Goal: Contribute content

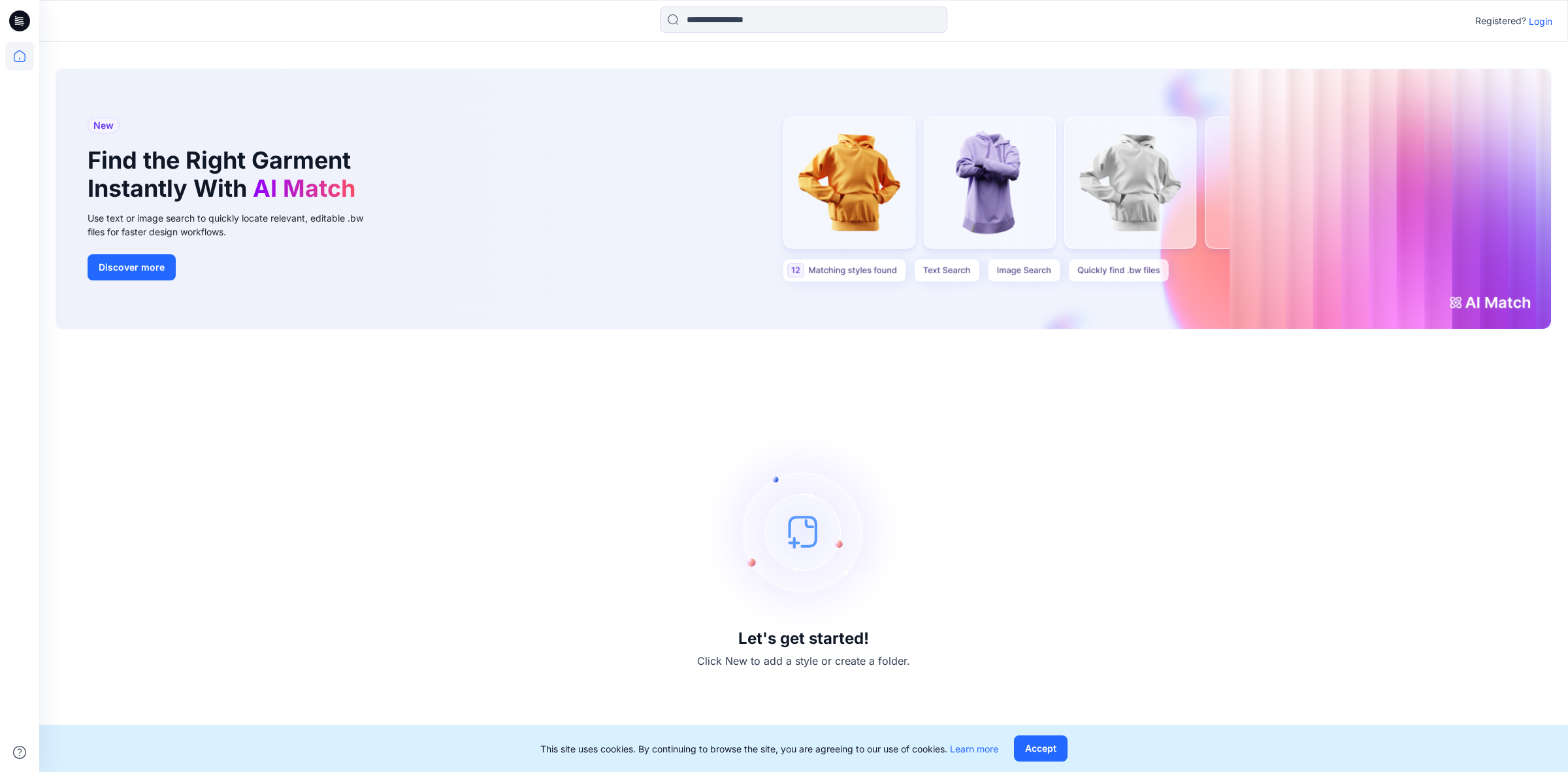
drag, startPoint x: 1530, startPoint y: 21, endPoint x: 1540, endPoint y: 21, distance: 10.0
click at [1531, 21] on p "Login" at bounding box center [1541, 21] width 23 height 13
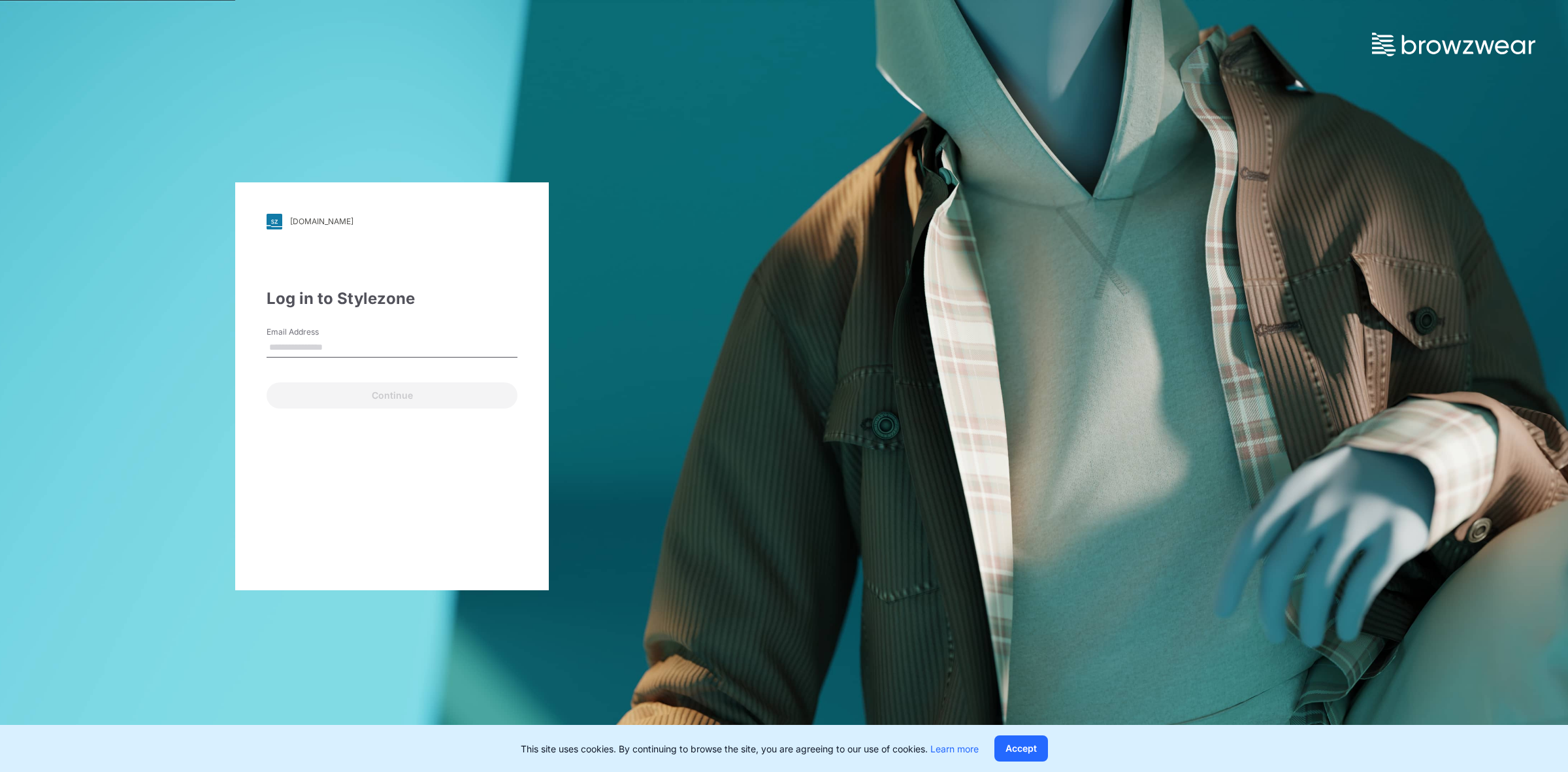
click at [319, 394] on div "Continue" at bounding box center [392, 392] width 251 height 32
drag, startPoint x: 347, startPoint y: 349, endPoint x: 351, endPoint y: 355, distance: 7.2
click at [347, 349] on input "Email Address" at bounding box center [392, 347] width 251 height 19
type input "**********"
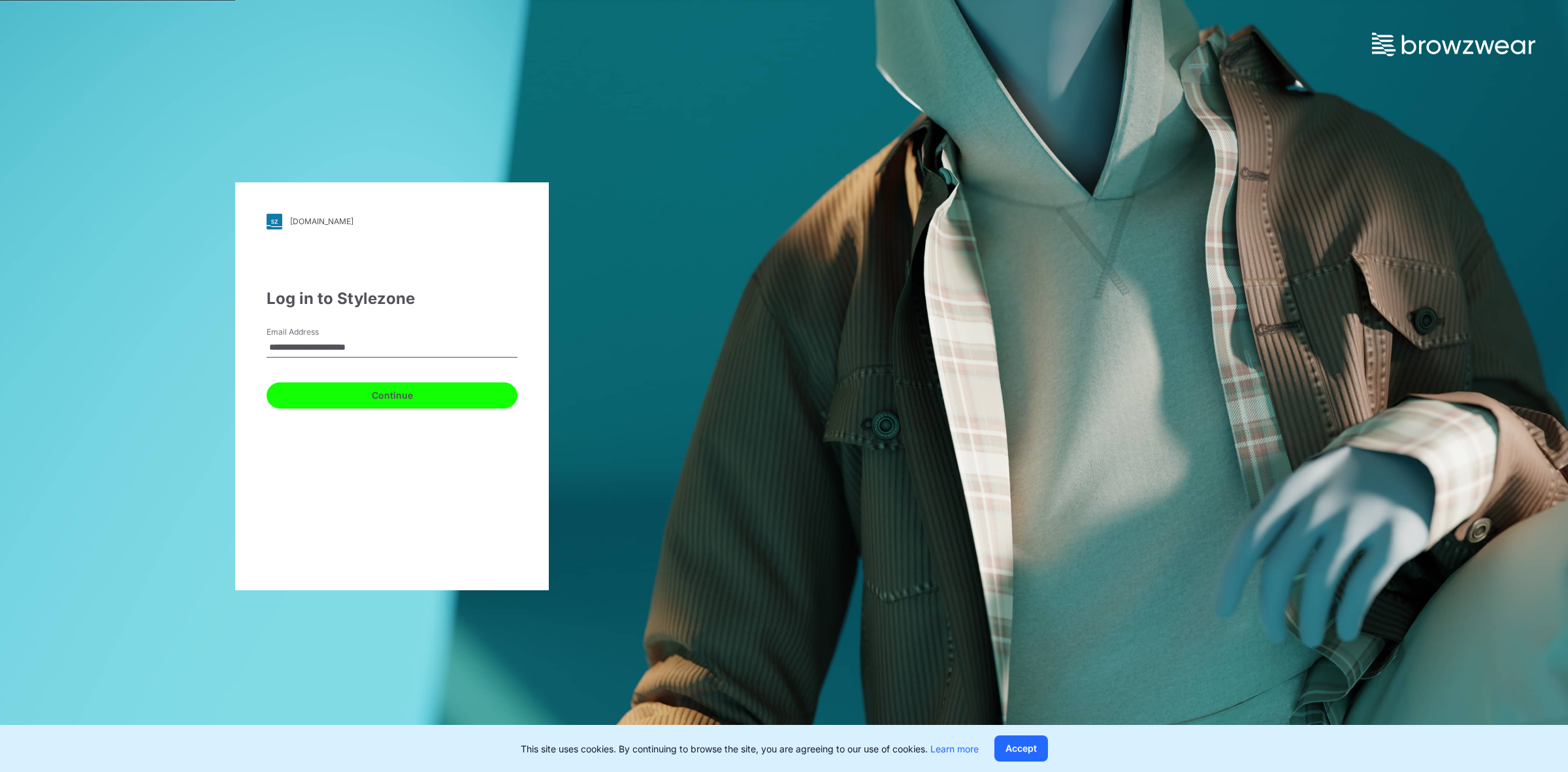
click at [322, 391] on button "Continue" at bounding box center [392, 395] width 251 height 26
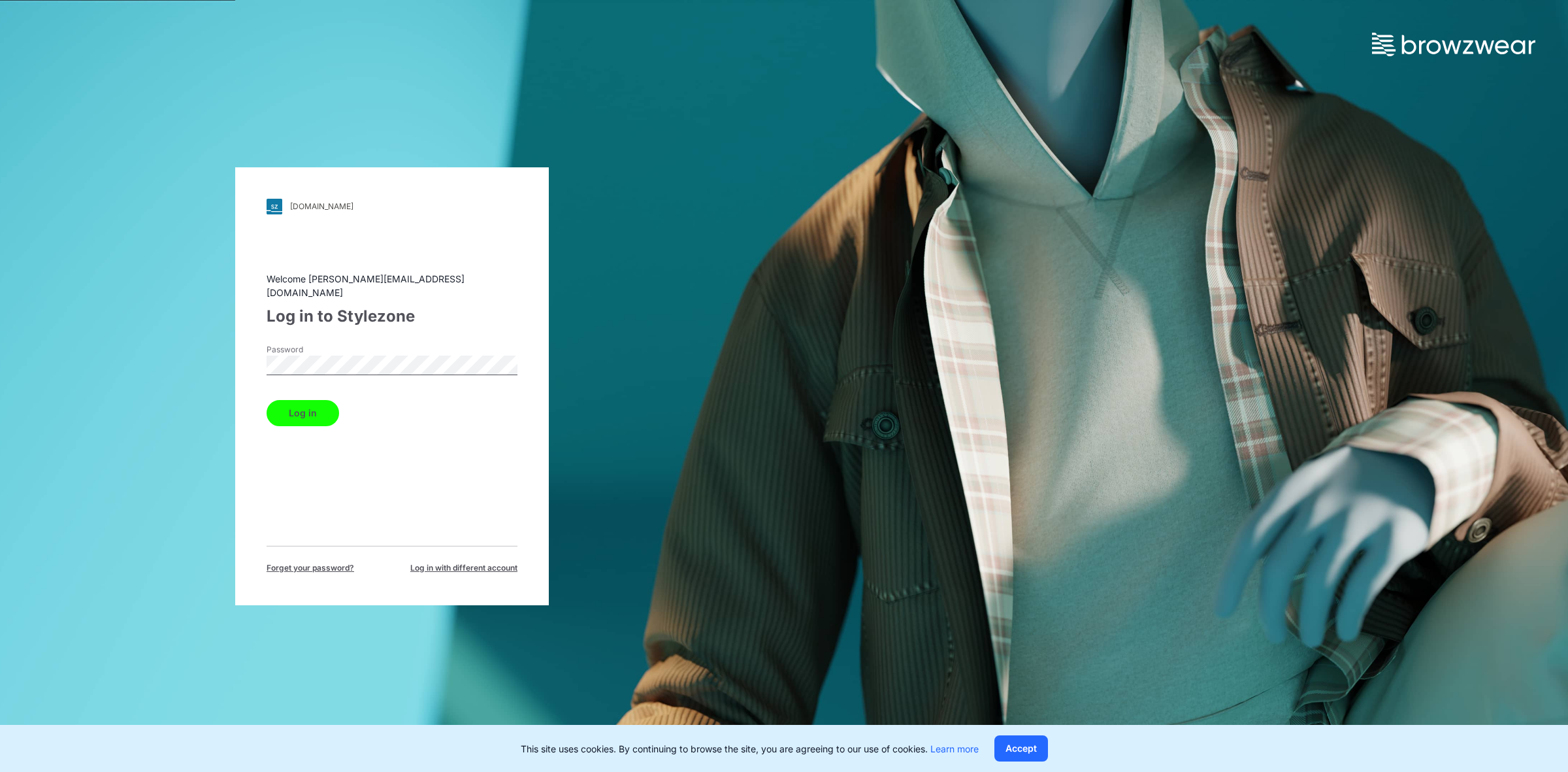
click at [294, 403] on button "Log in" at bounding box center [303, 413] width 72 height 26
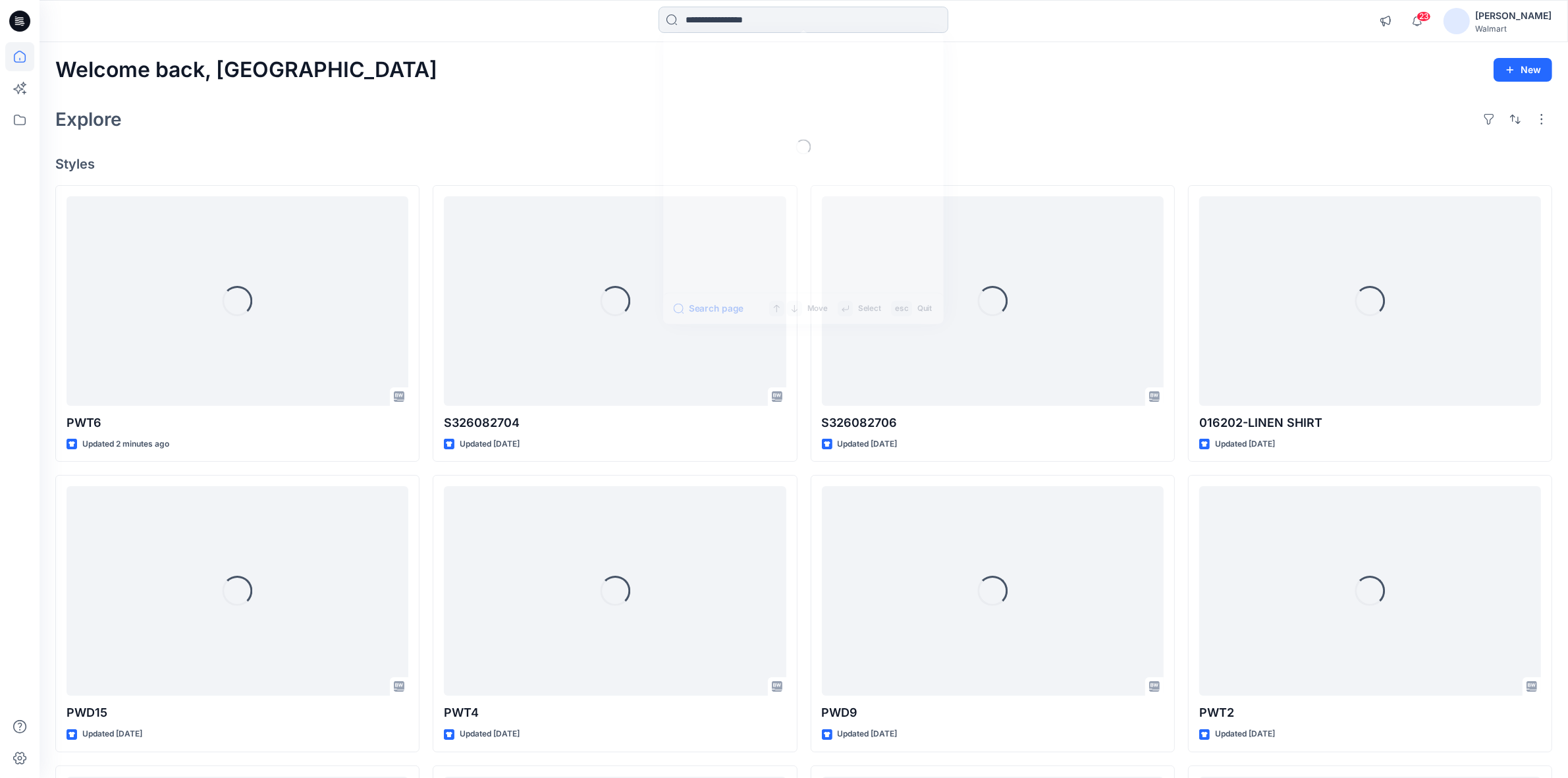
click at [712, 15] on input at bounding box center [803, 20] width 290 height 26
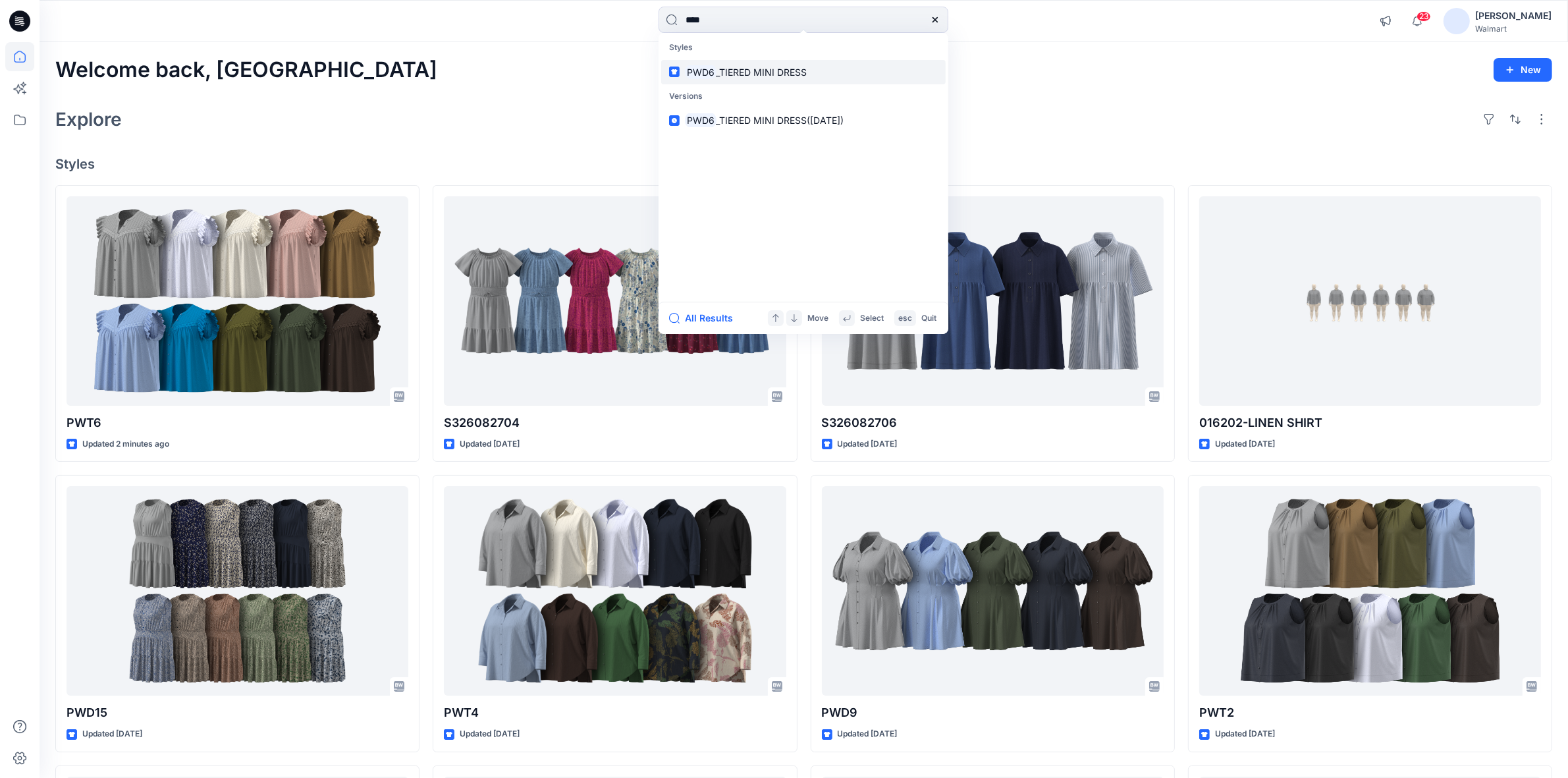
type input "****"
click at [759, 70] on span "_TIERED MINI DRESS" at bounding box center [761, 72] width 91 height 11
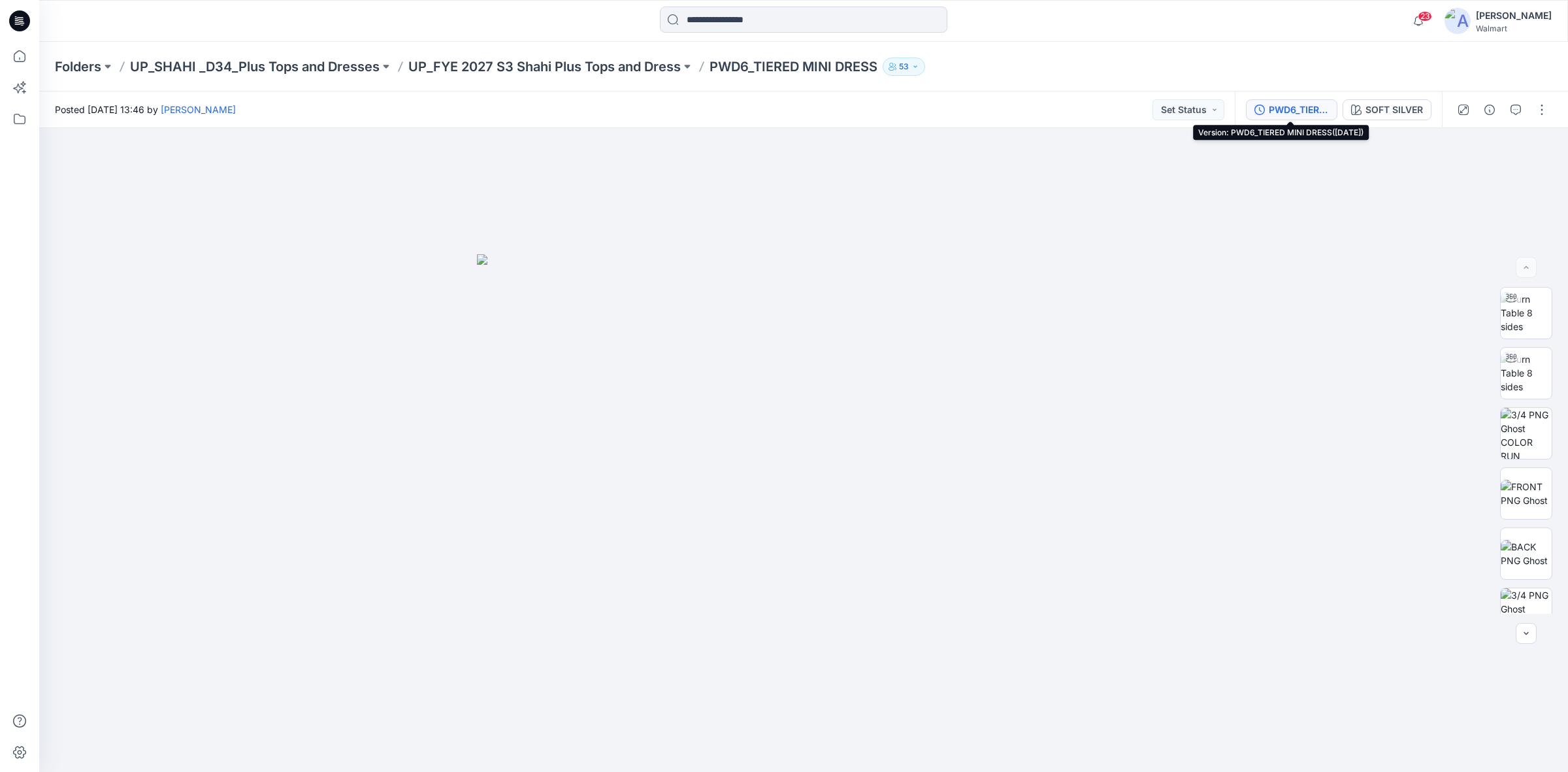
click at [1281, 109] on div "PWD6_TIERED MINI DRESS([DATE])" at bounding box center [1299, 109] width 60 height 14
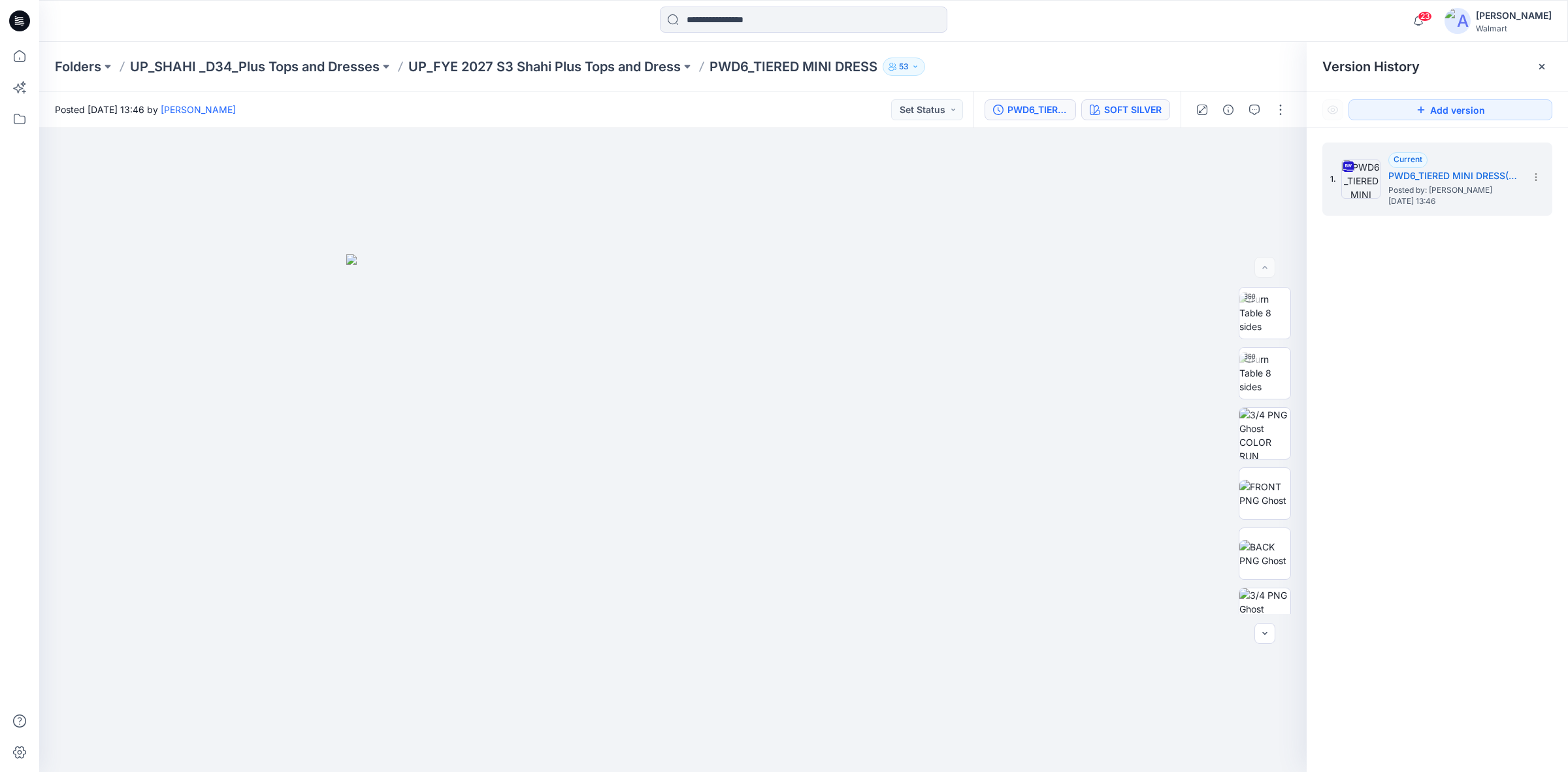
click at [1116, 107] on div "SOFT SILVER" at bounding box center [1133, 109] width 58 height 14
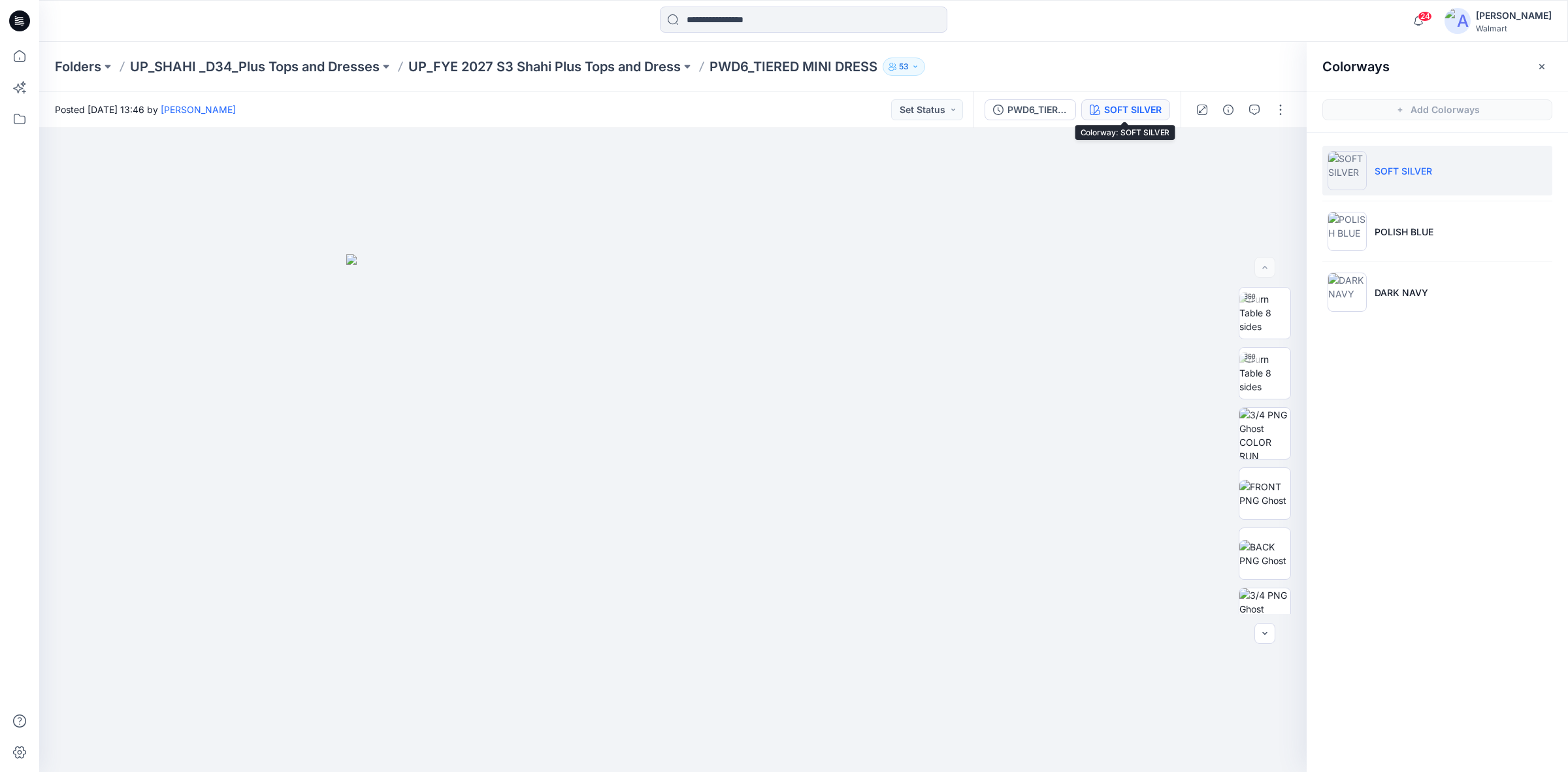
click at [16, 27] on icon at bounding box center [19, 21] width 21 height 21
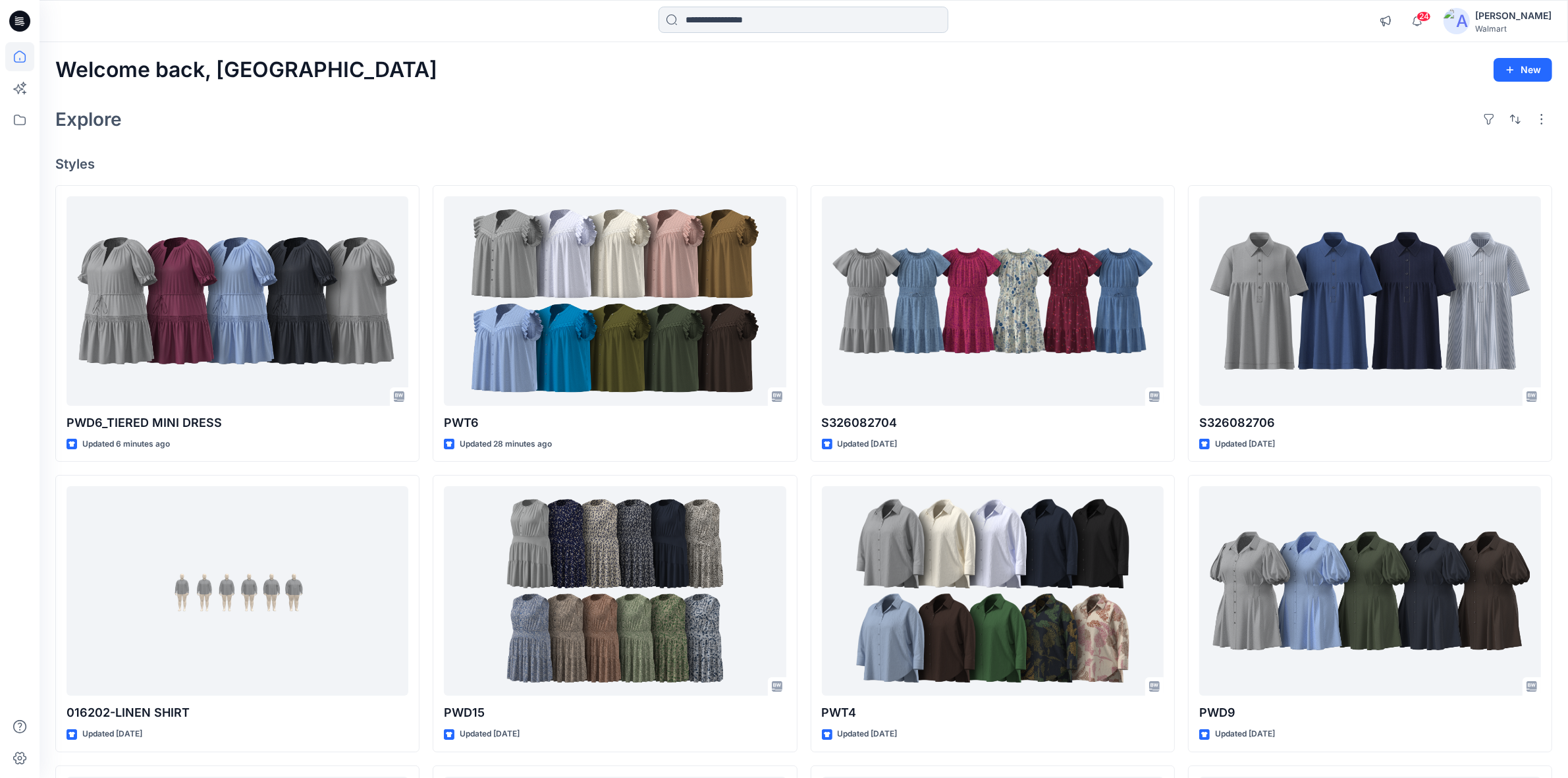
drag, startPoint x: 768, startPoint y: 11, endPoint x: 764, endPoint y: 23, distance: 12.6
click at [768, 11] on input at bounding box center [803, 20] width 290 height 26
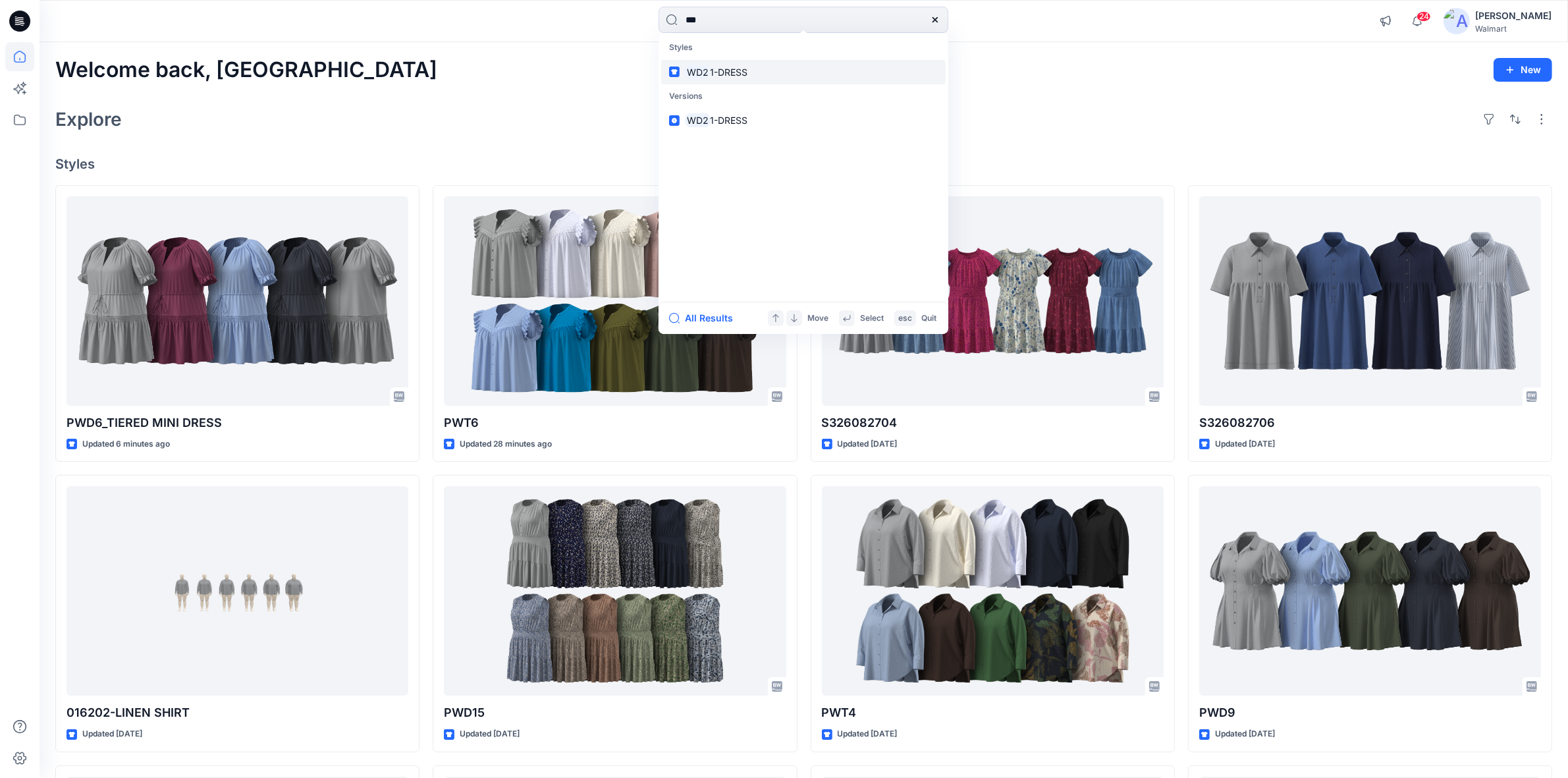
type input "***"
click at [699, 74] on mark "WD2" at bounding box center [698, 72] width 26 height 15
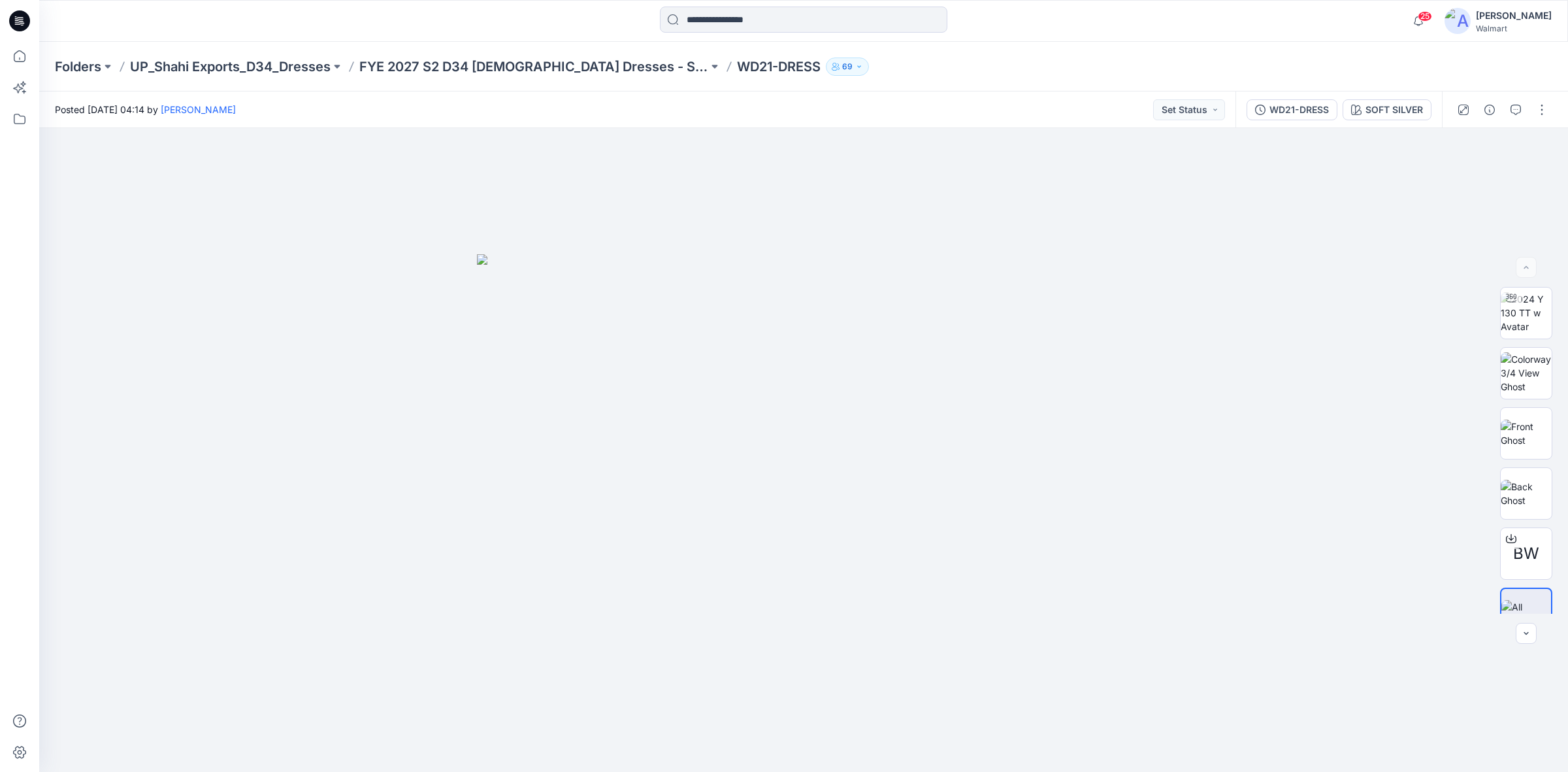
click at [18, 24] on icon at bounding box center [17, 23] width 6 height 1
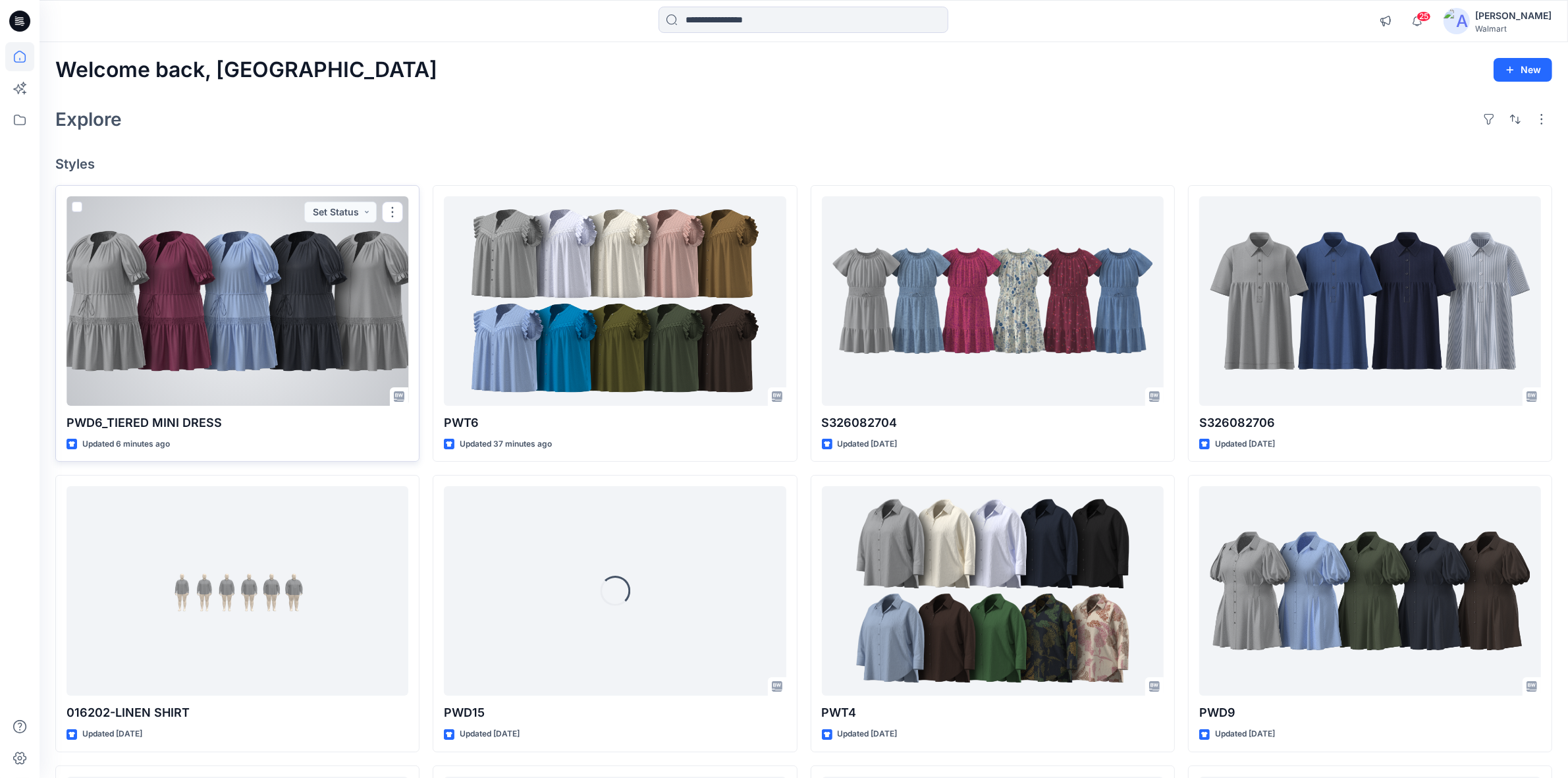
click at [205, 274] on div at bounding box center [237, 301] width 342 height 210
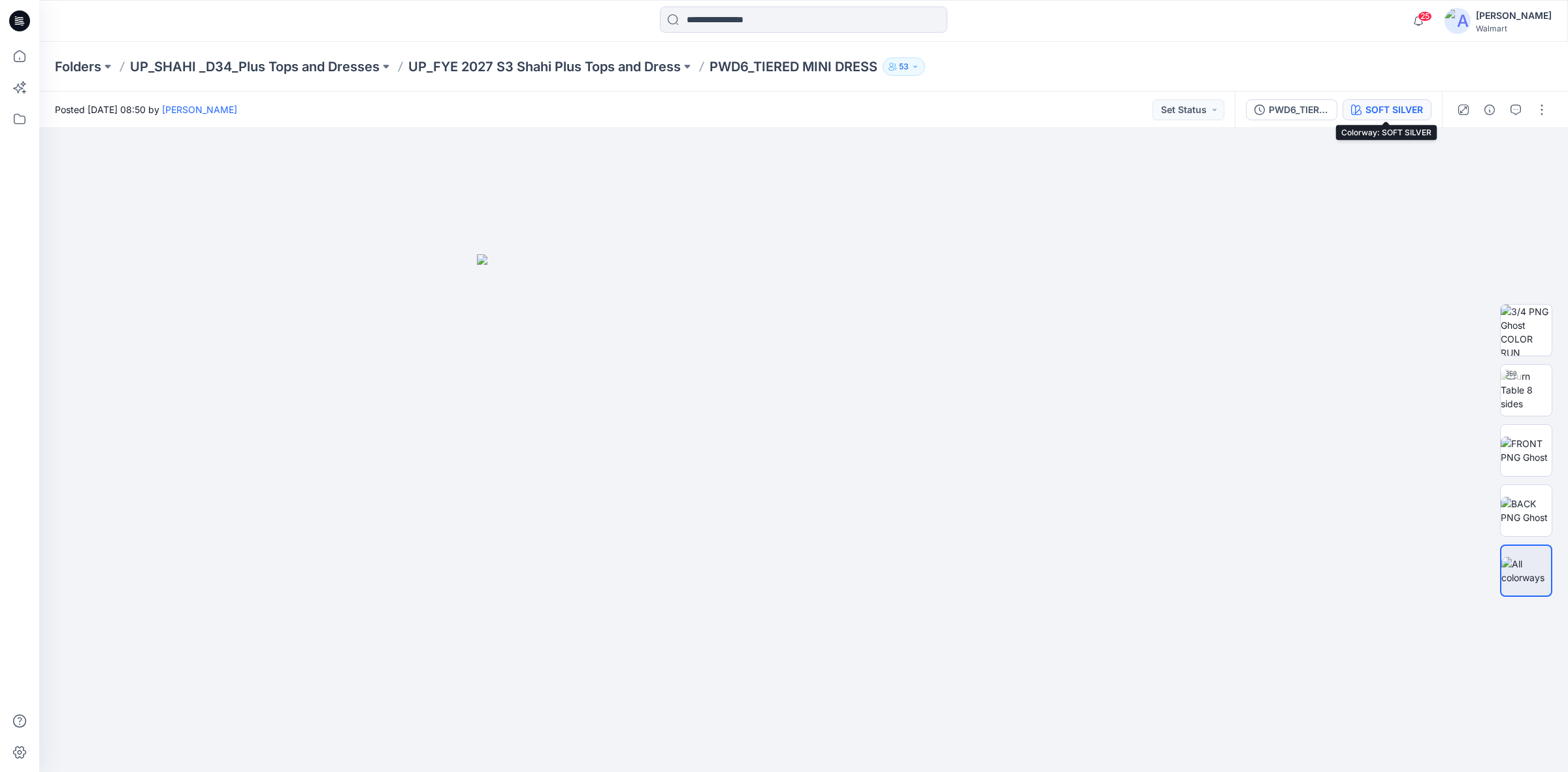
click at [1380, 112] on div "SOFT SILVER" at bounding box center [1394, 109] width 58 height 14
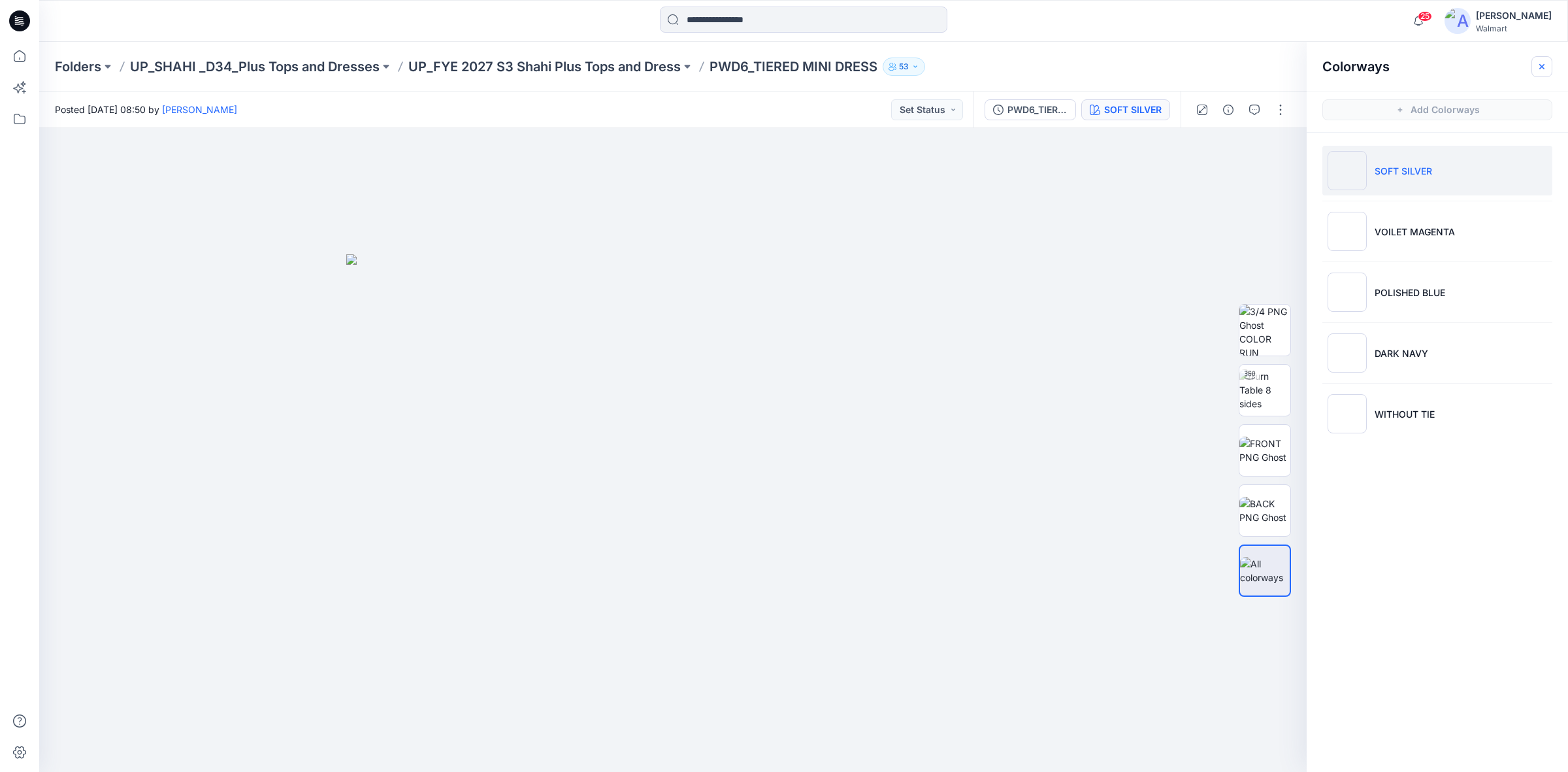
click at [1550, 62] on button "button" at bounding box center [1542, 66] width 21 height 21
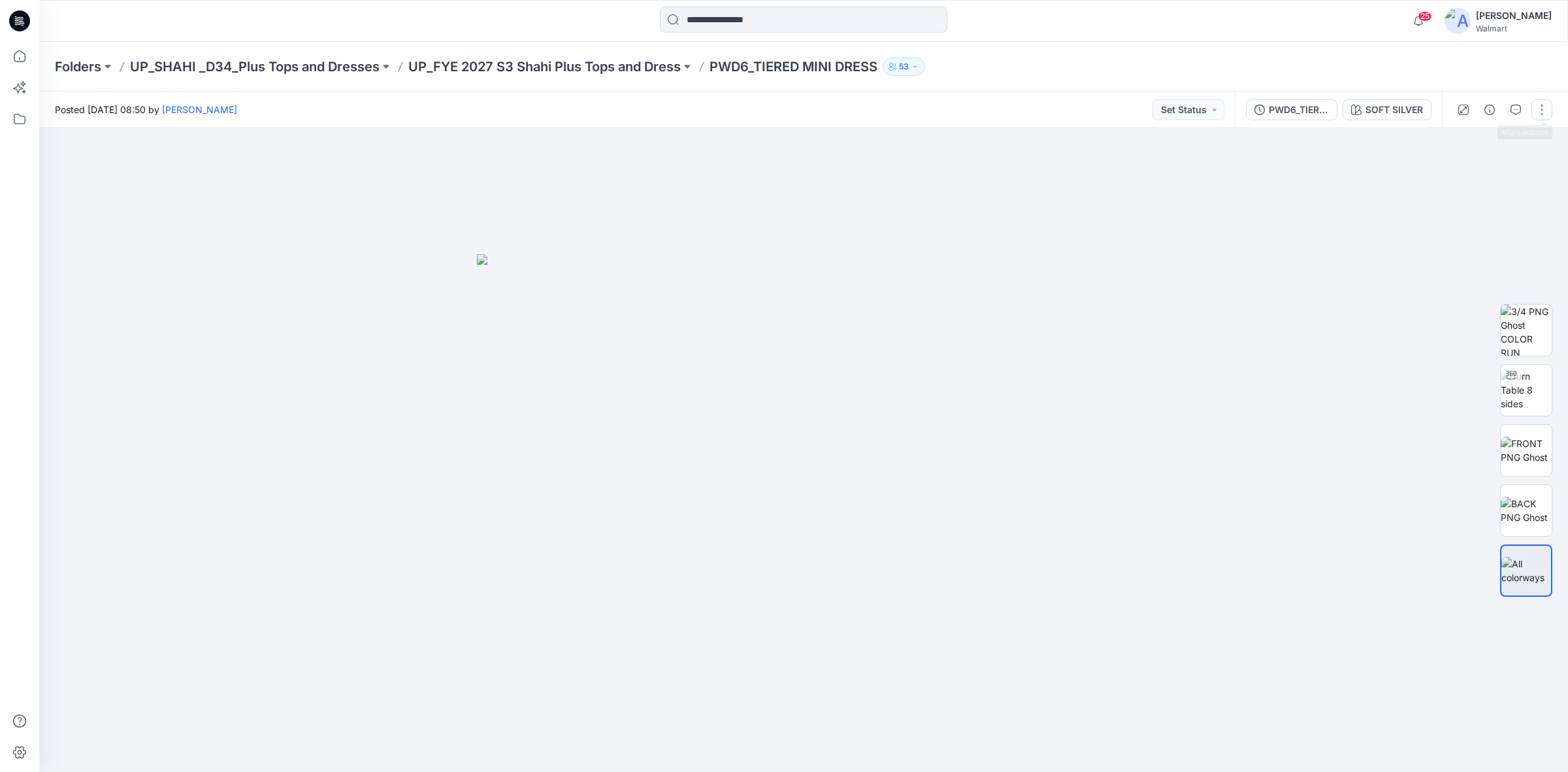
click at [1542, 108] on button "button" at bounding box center [1542, 109] width 21 height 21
click at [1445, 180] on button "Edit" at bounding box center [1487, 176] width 120 height 24
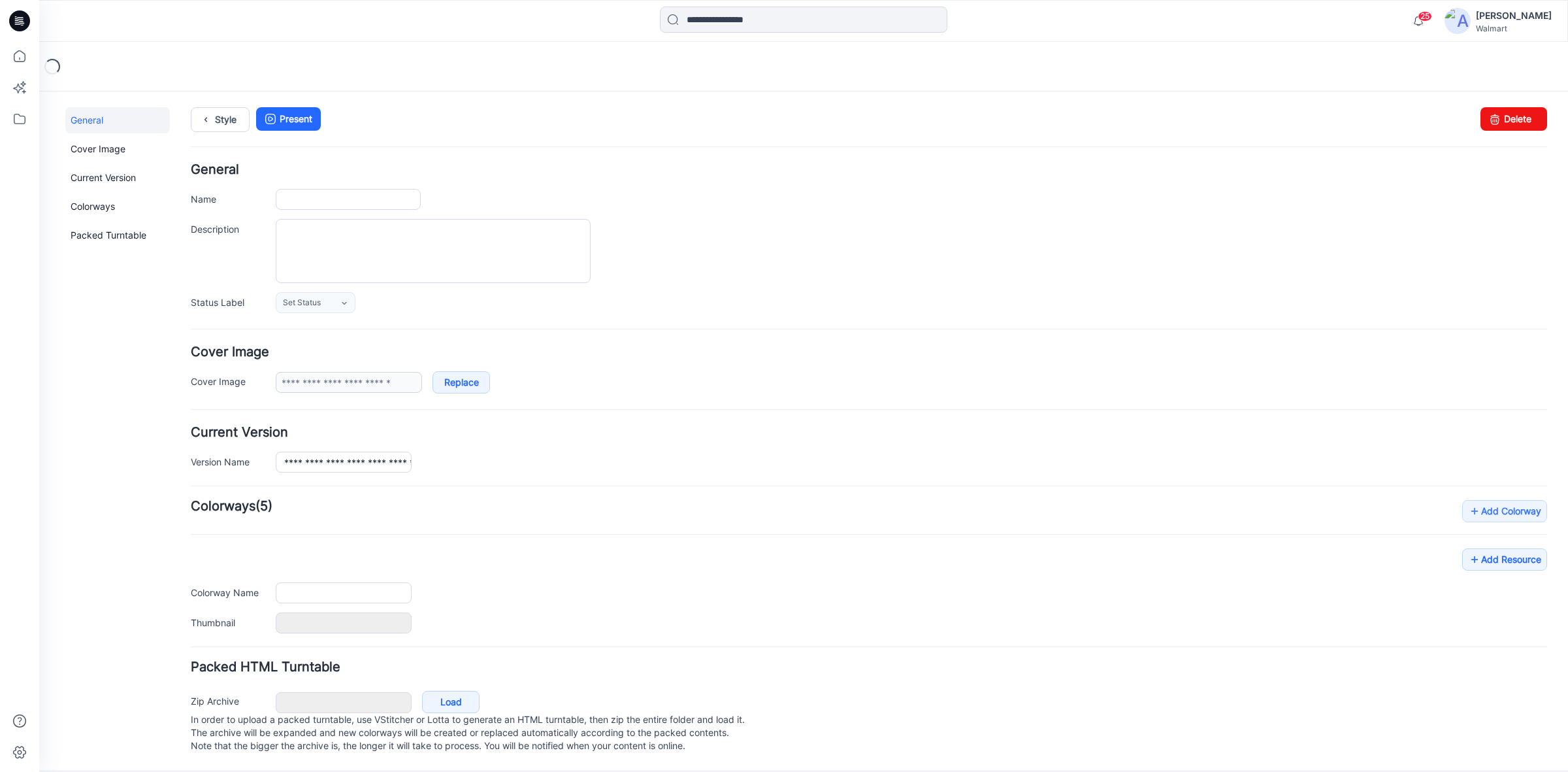
type input "**********"
type textarea "**********"
type input "**********"
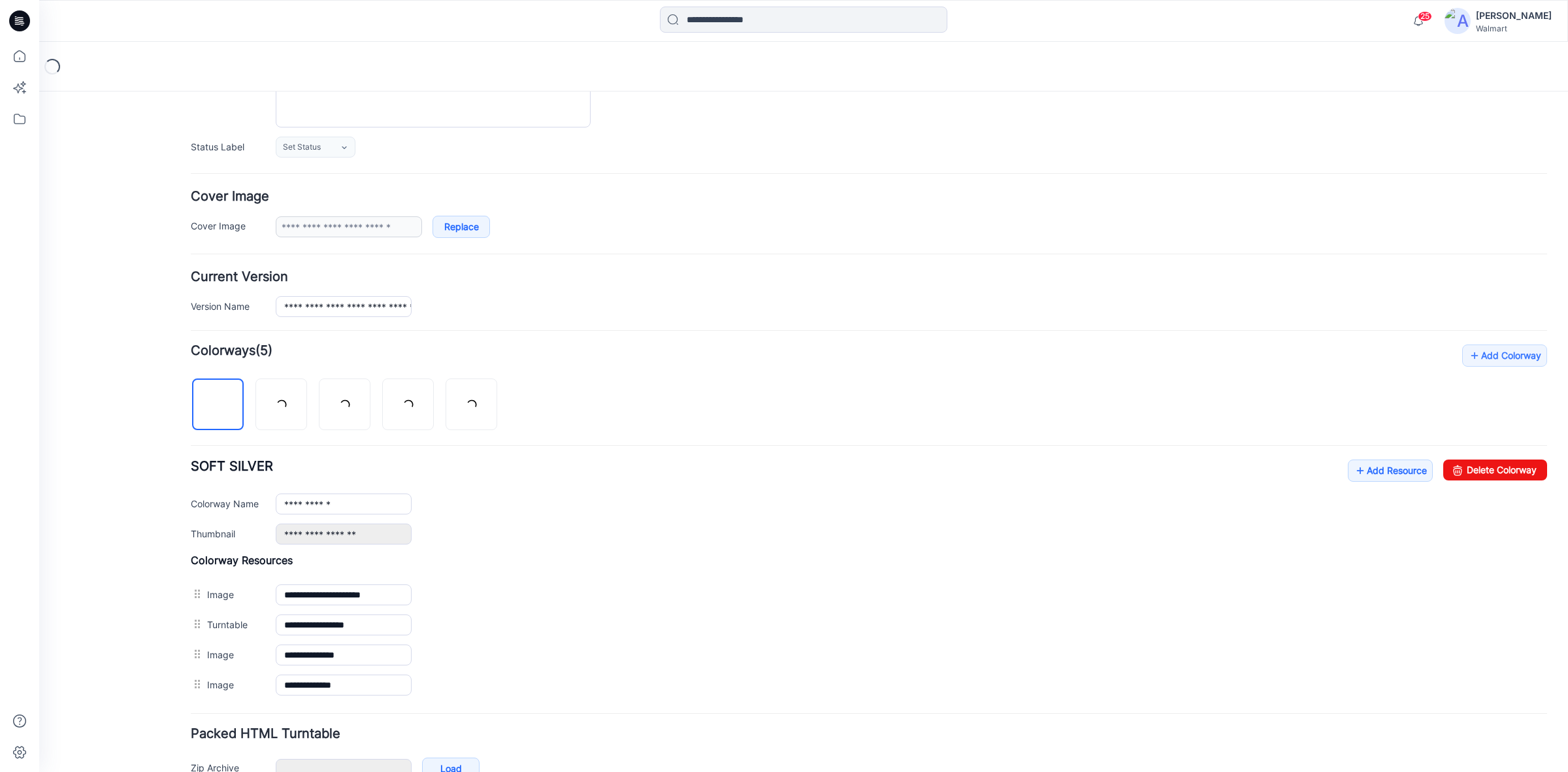
scroll to position [164, 0]
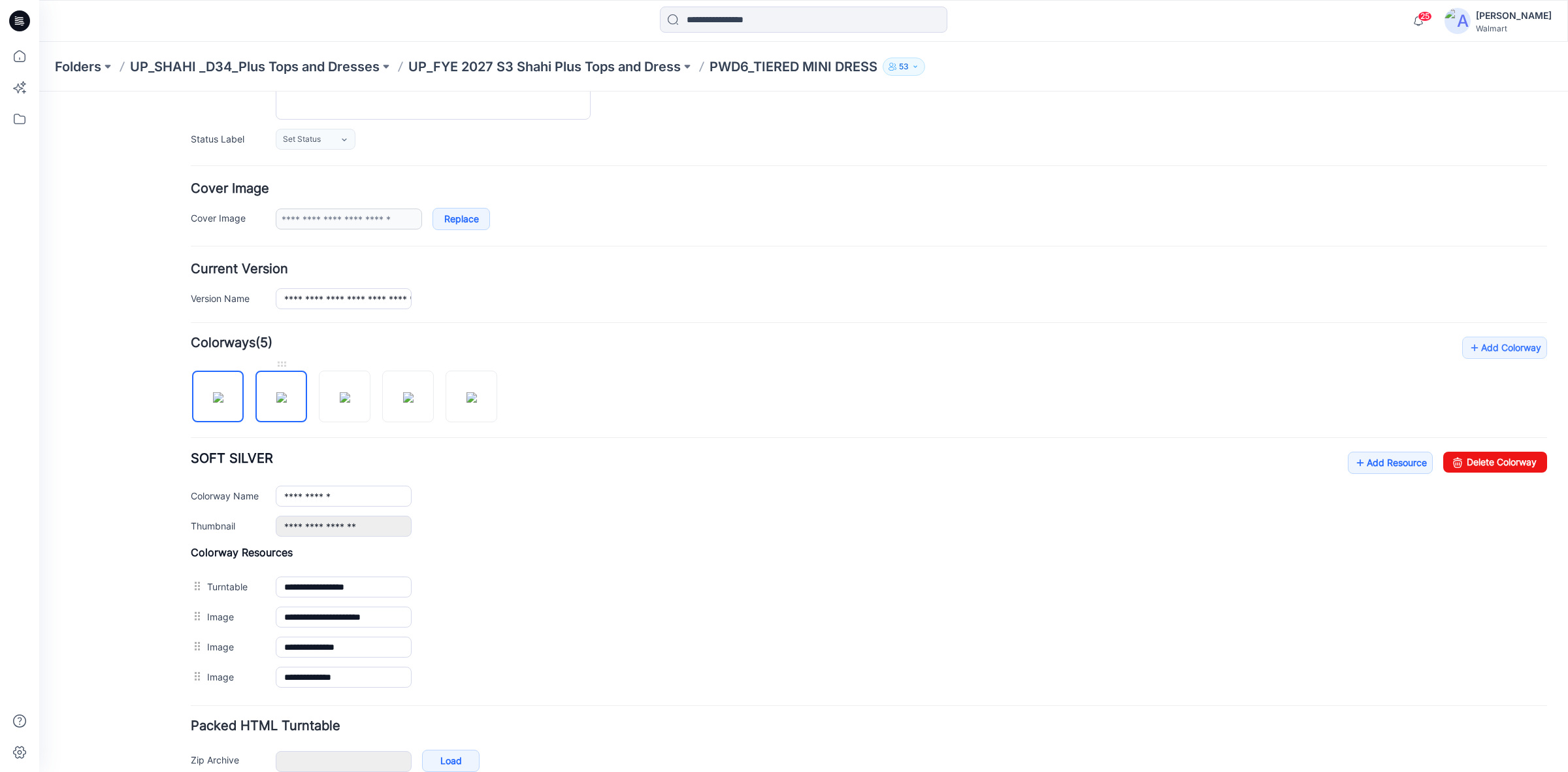
click at [276, 392] on img at bounding box center [282, 398] width 11 height 11
click at [340, 402] on img at bounding box center [345, 398] width 11 height 11
click at [409, 402] on img at bounding box center [408, 398] width 11 height 11
drag, startPoint x: 474, startPoint y: 400, endPoint x: 379, endPoint y: 555, distance: 181.8
click at [472, 400] on img at bounding box center [472, 398] width 11 height 11
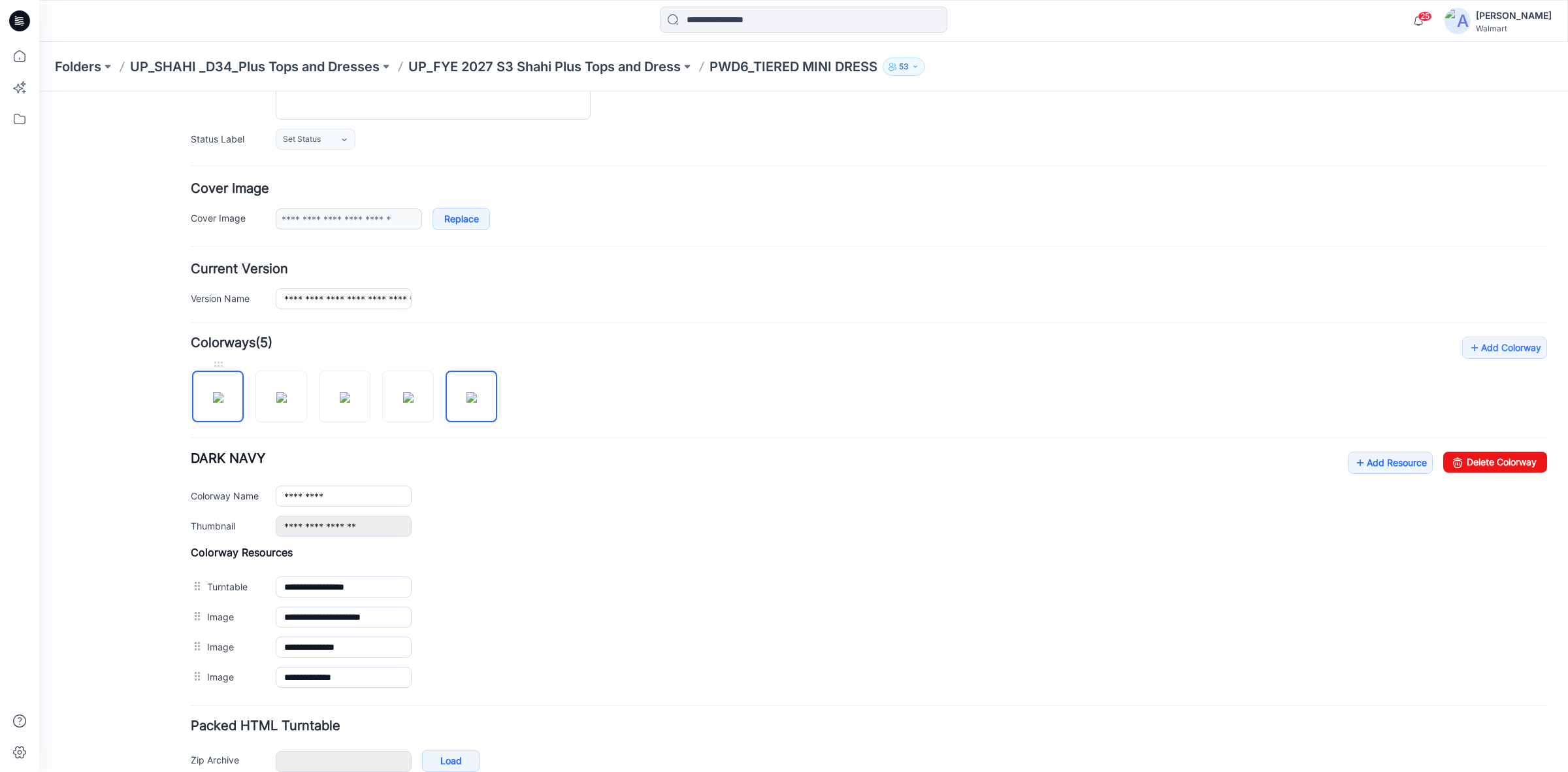
click at [213, 400] on img at bounding box center [219, 398] width 11 height 11
type input "**********"
click at [19, 25] on icon at bounding box center [19, 21] width 21 height 21
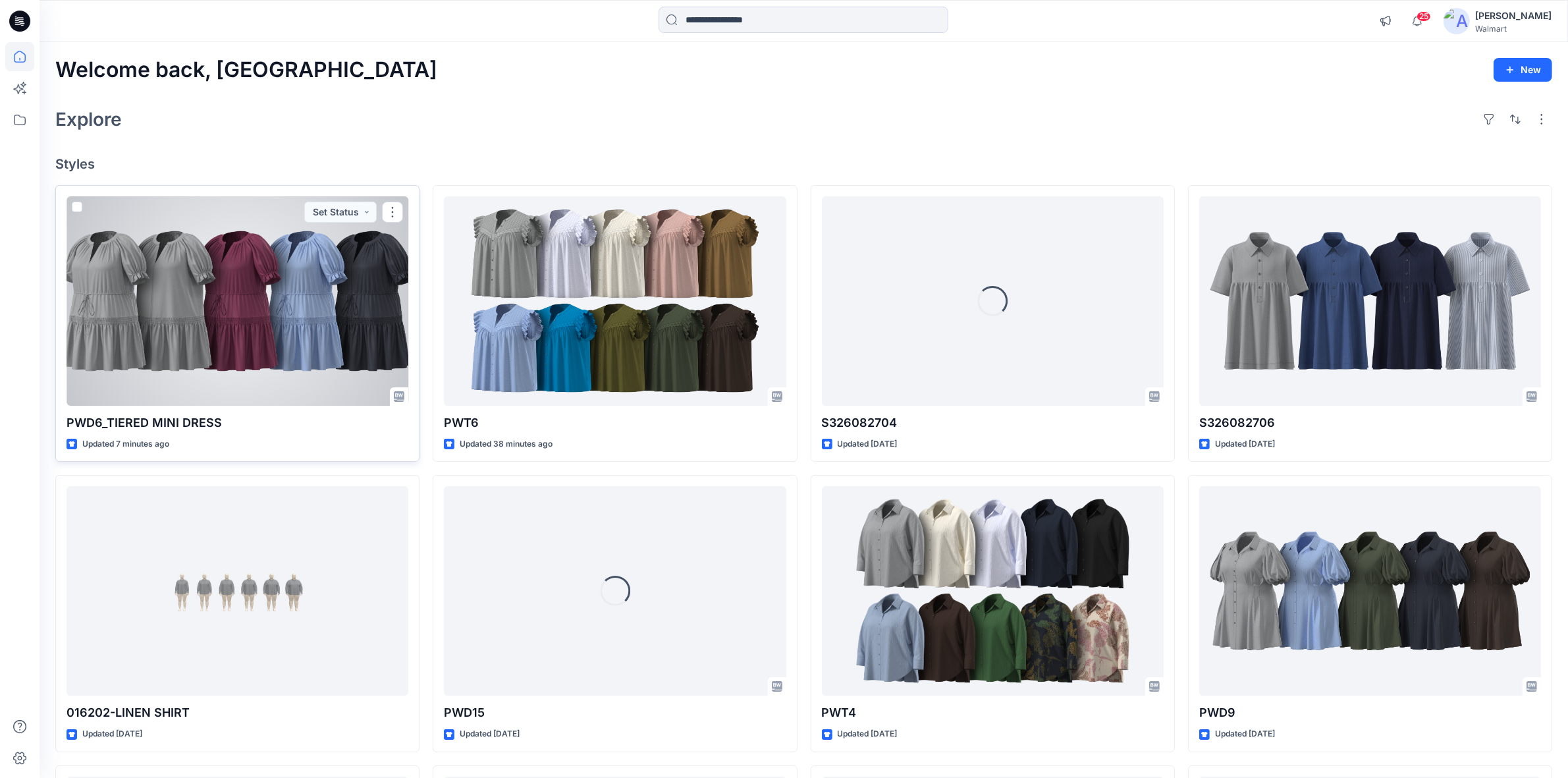
click at [209, 284] on div at bounding box center [237, 301] width 342 height 210
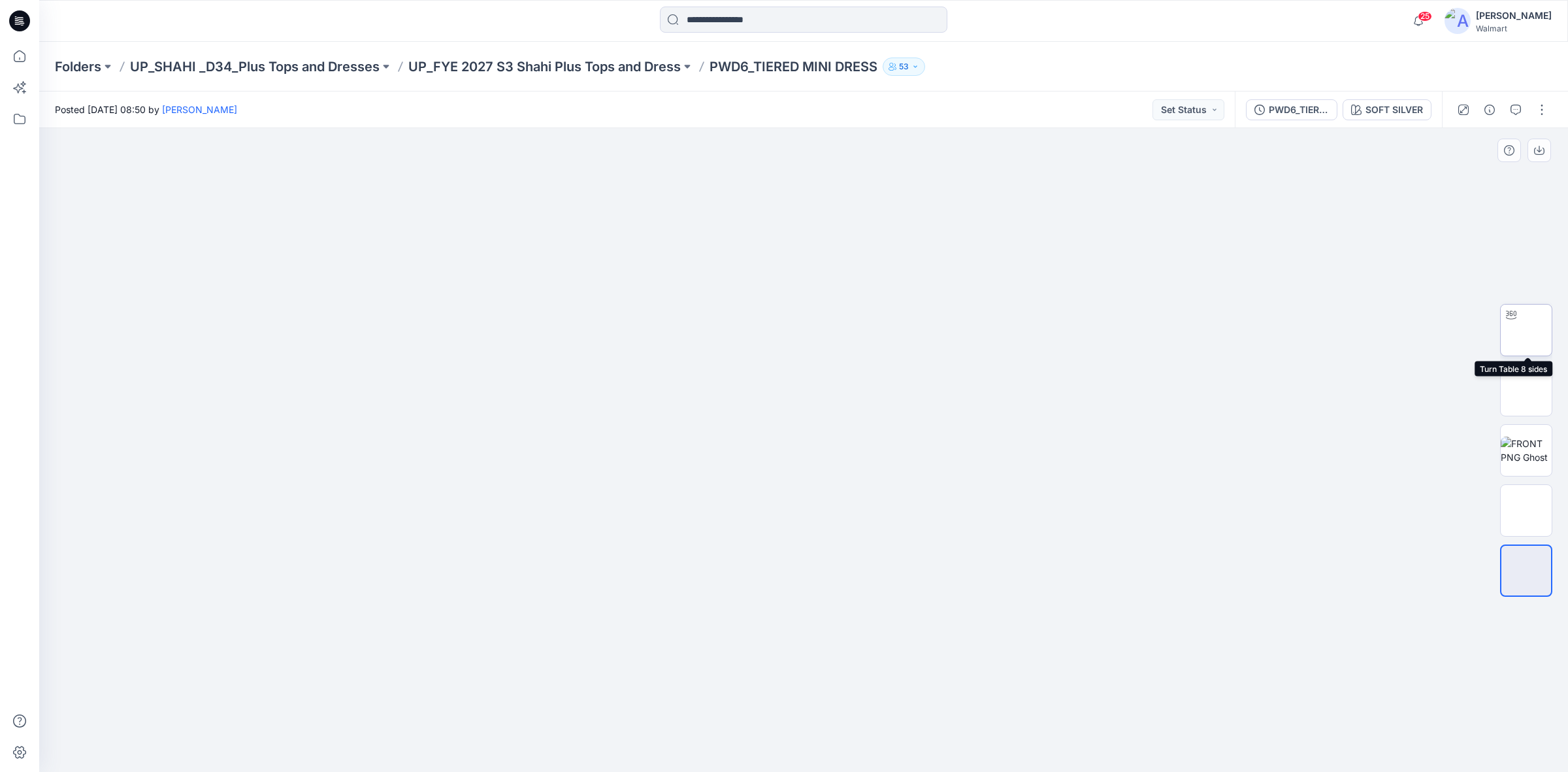
click at [1518, 323] on div at bounding box center [1511, 315] width 21 height 21
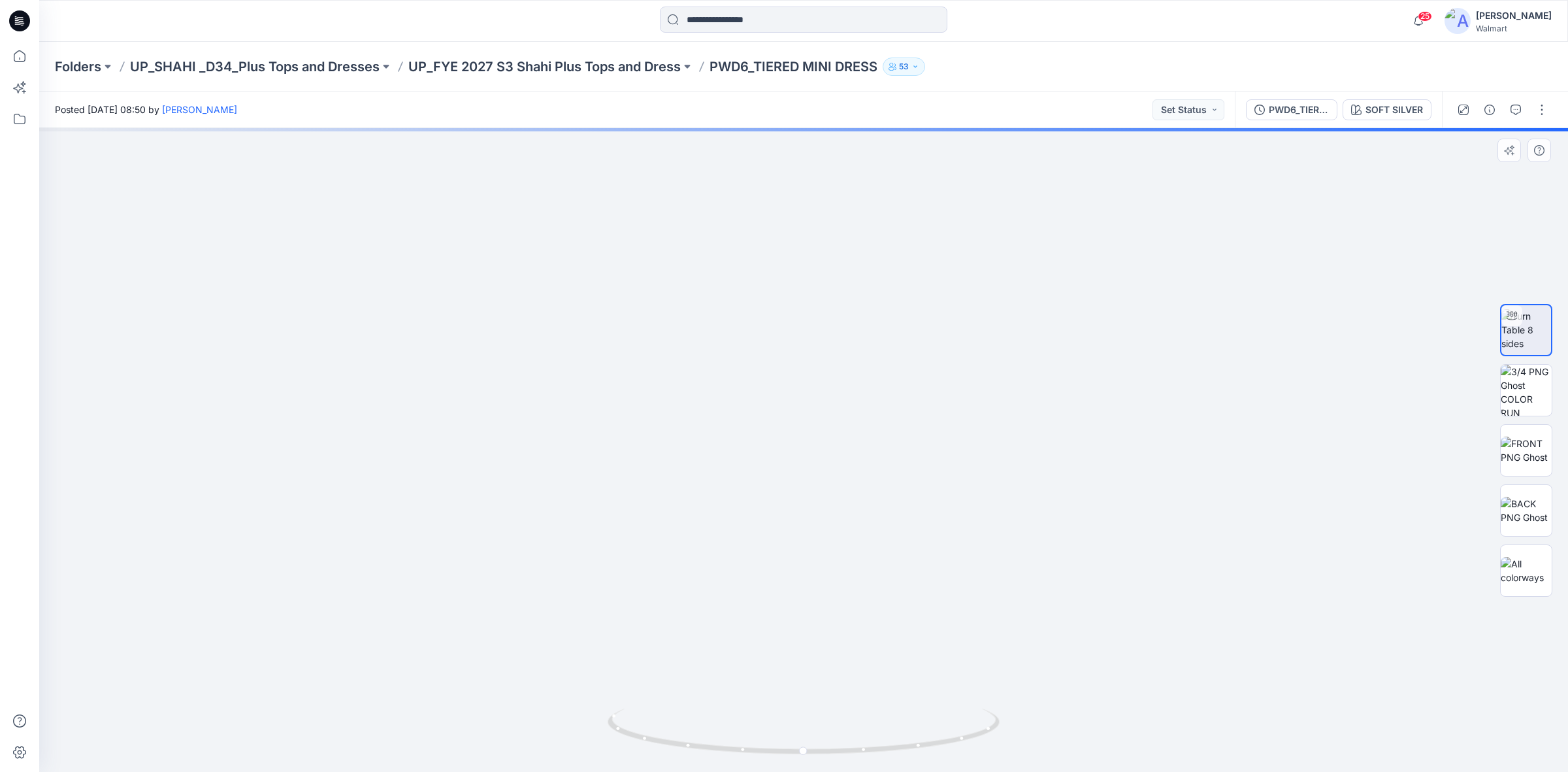
drag, startPoint x: 1202, startPoint y: 492, endPoint x: 1127, endPoint y: 265, distance: 239.1
drag, startPoint x: 804, startPoint y: 757, endPoint x: 1026, endPoint y: 744, distance: 222.4
click at [1026, 744] on div at bounding box center [803, 450] width 1529 height 644
drag, startPoint x: 808, startPoint y: 454, endPoint x: 801, endPoint y: 528, distance: 74.3
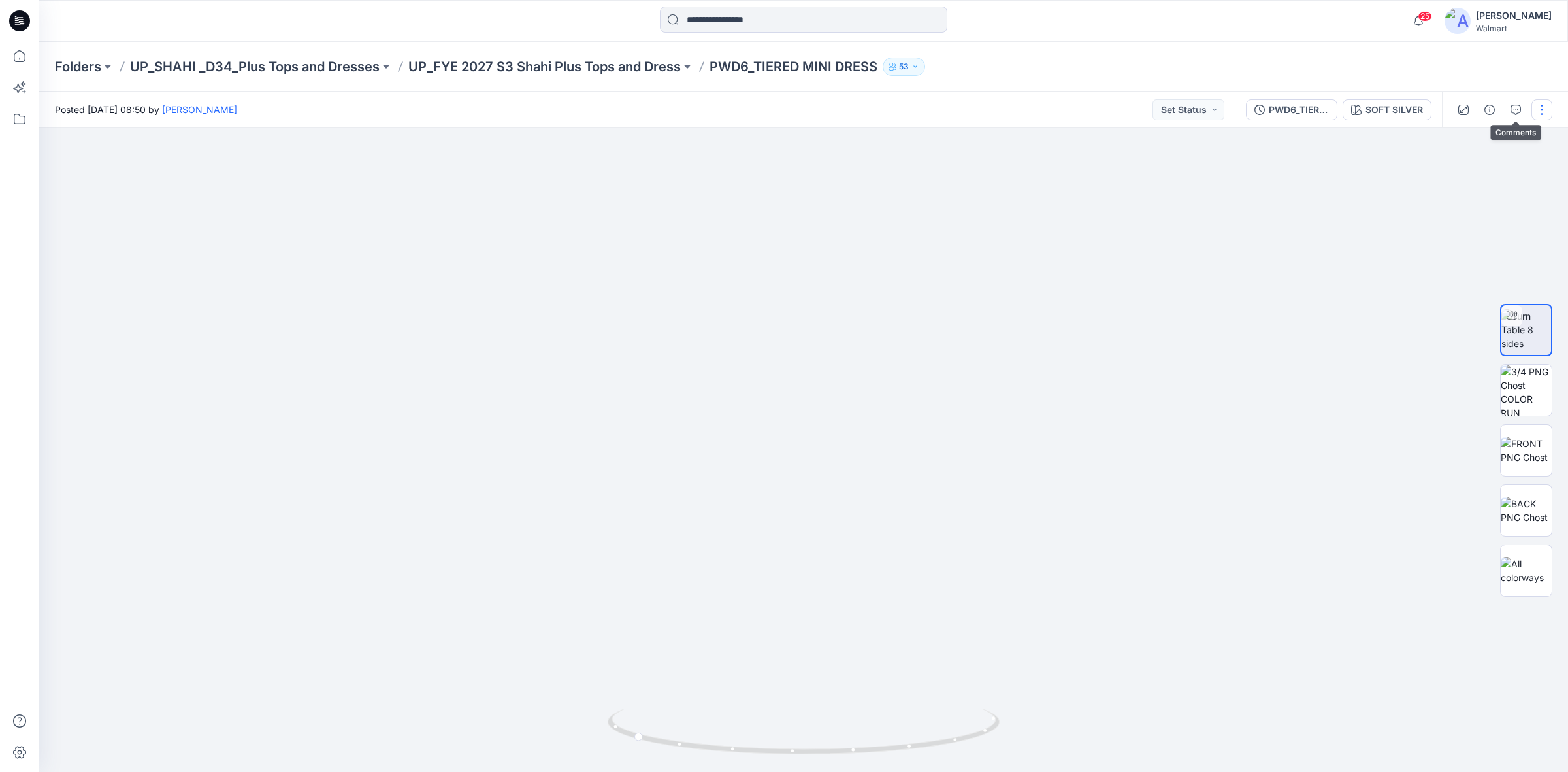
click at [1540, 105] on button "button" at bounding box center [1542, 109] width 21 height 21
click at [1449, 177] on button "Edit" at bounding box center [1487, 176] width 120 height 24
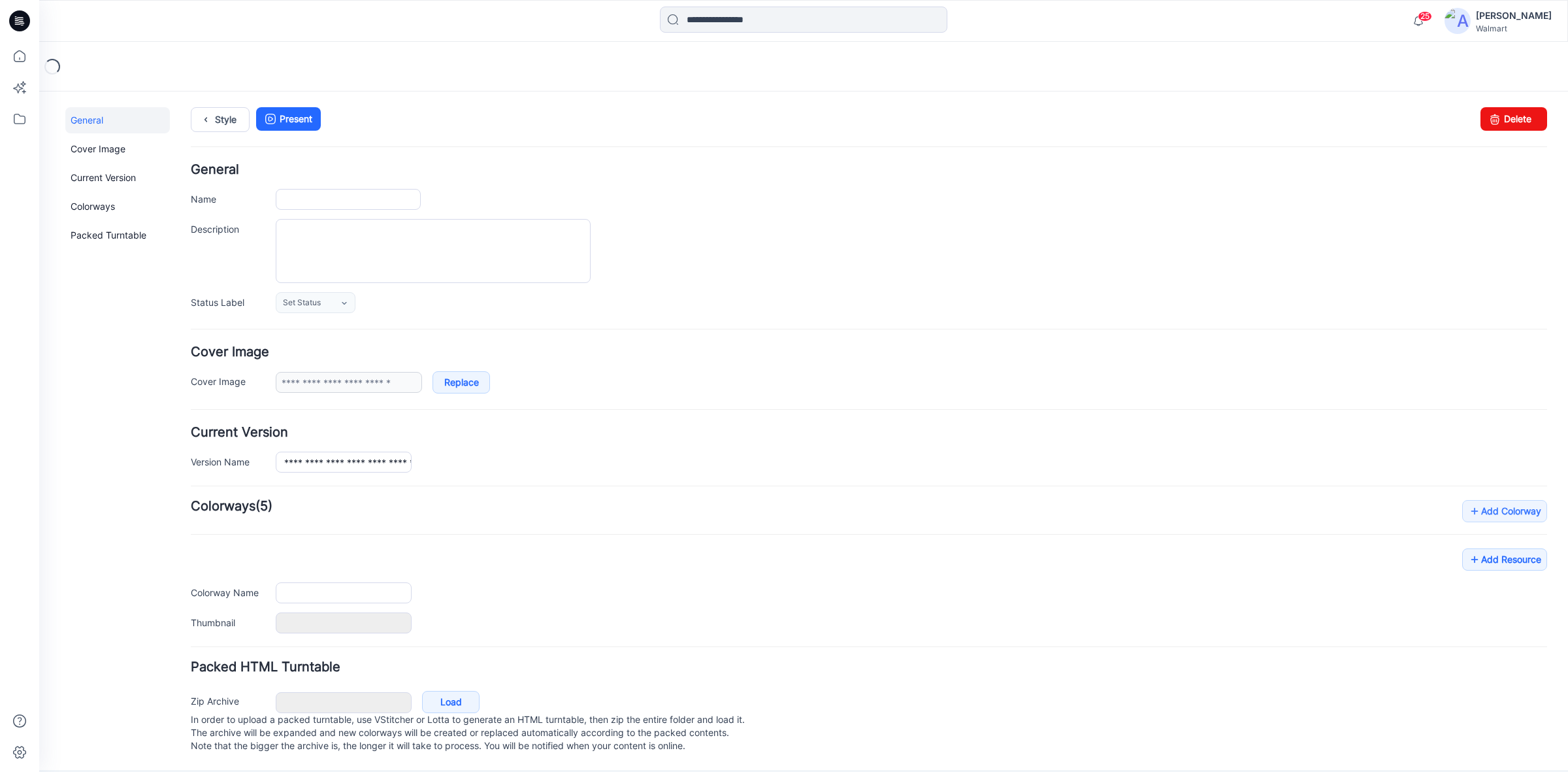
type input "**********"
type textarea "**********"
type input "**********"
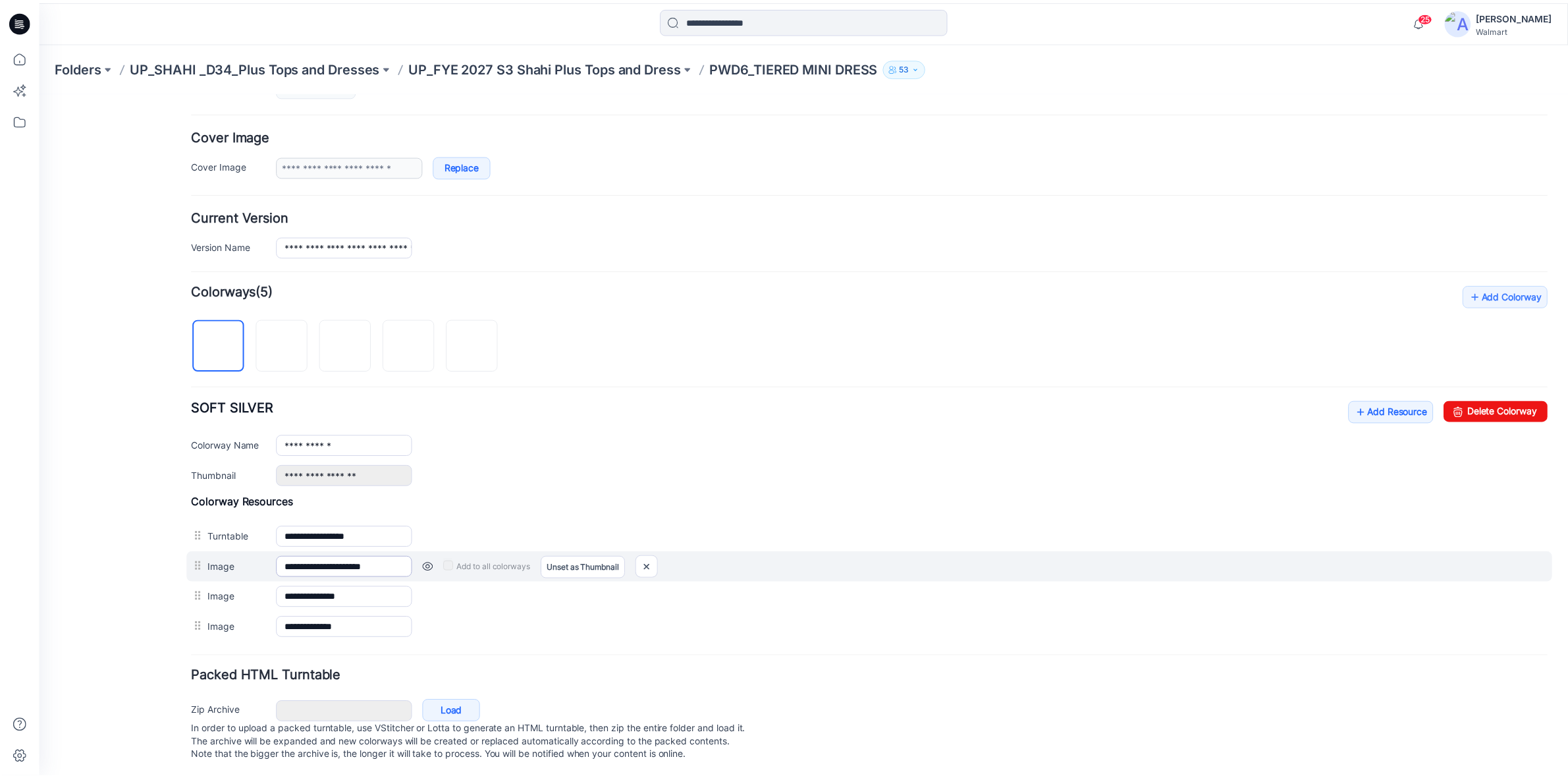
scroll to position [241, 0]
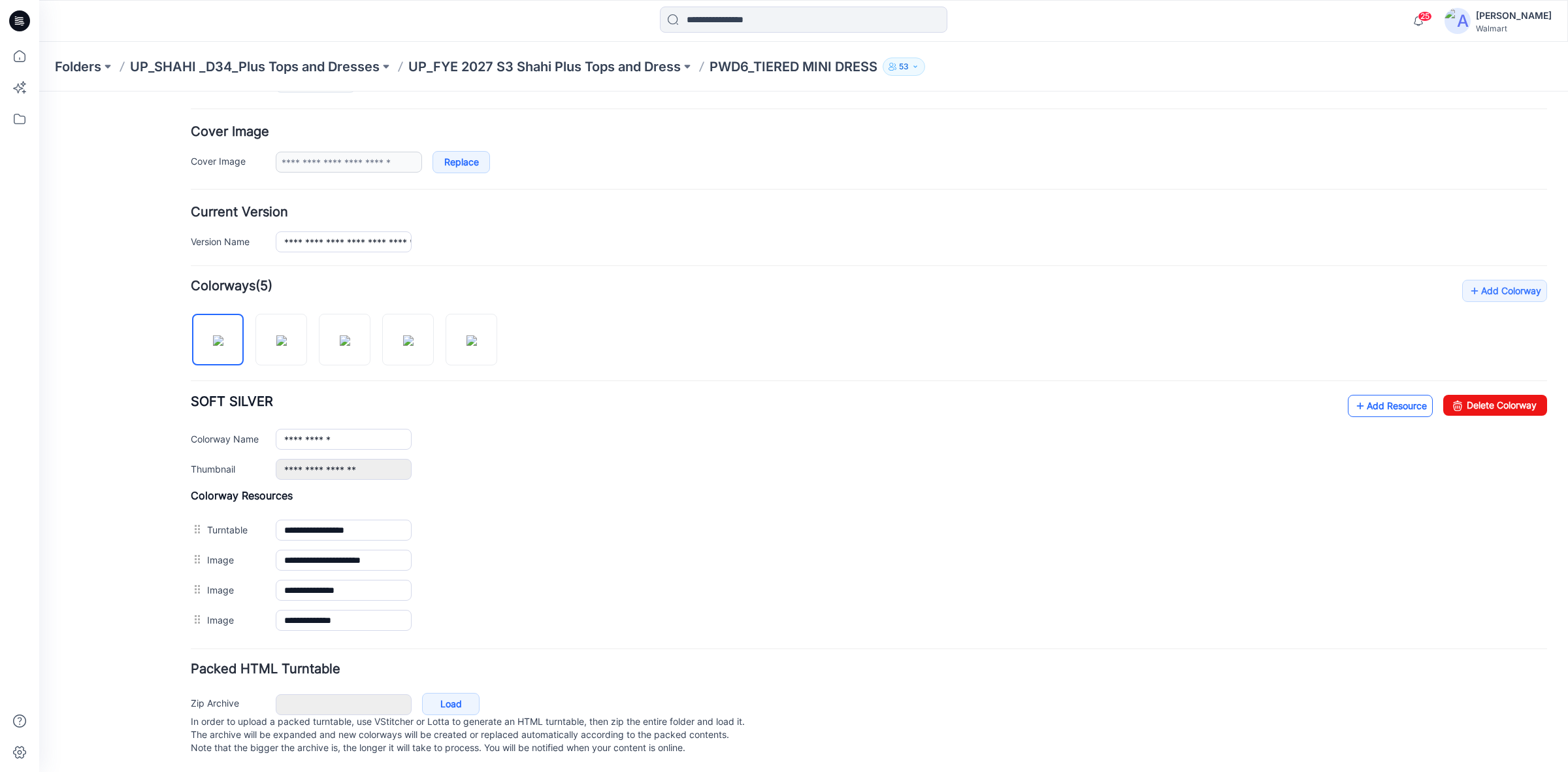
click at [1374, 395] on link "Add Resource" at bounding box center [1390, 406] width 85 height 22
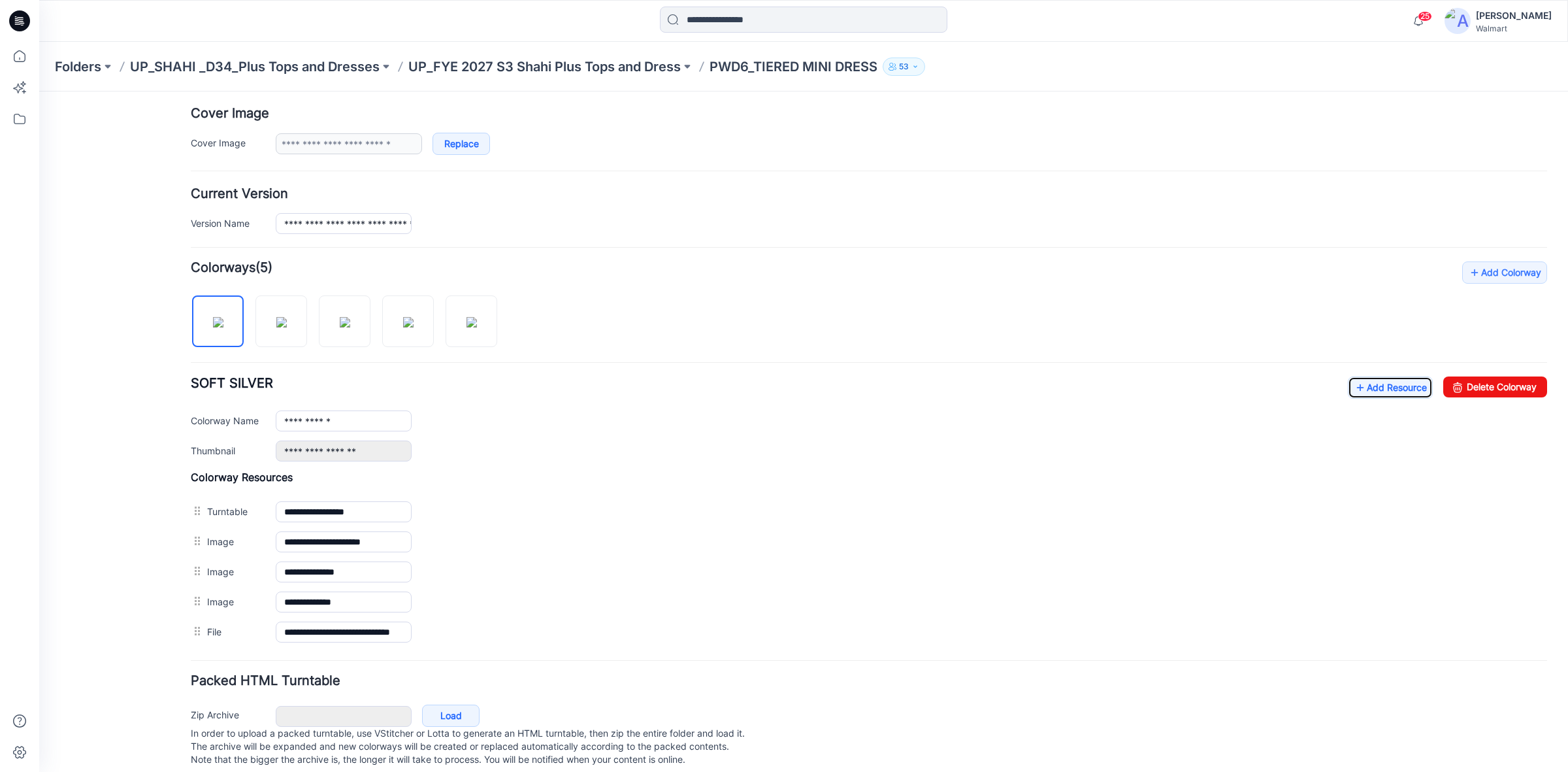
click at [17, 21] on icon at bounding box center [17, 21] width 5 height 1
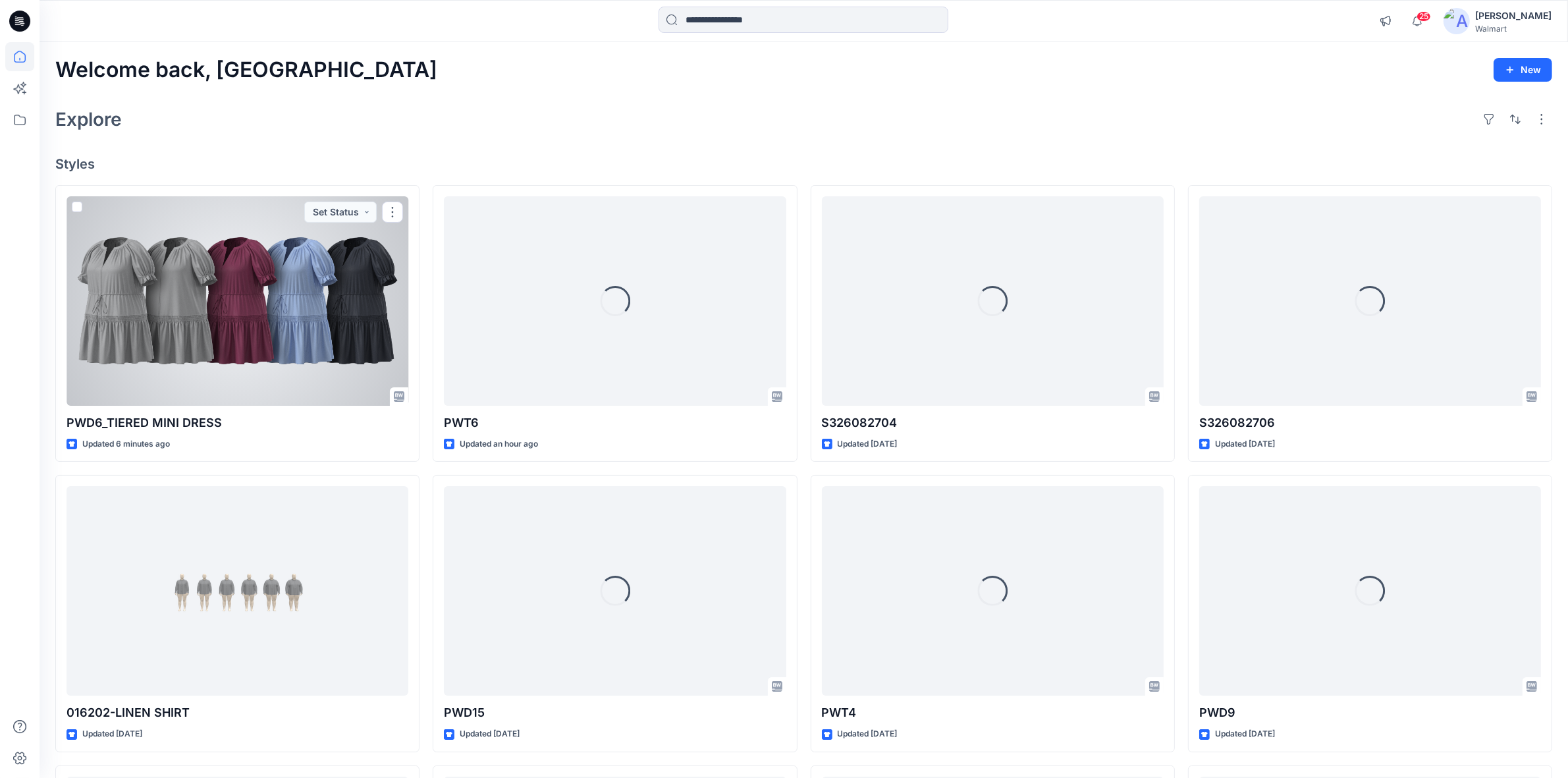
click at [208, 310] on div at bounding box center [237, 301] width 342 height 210
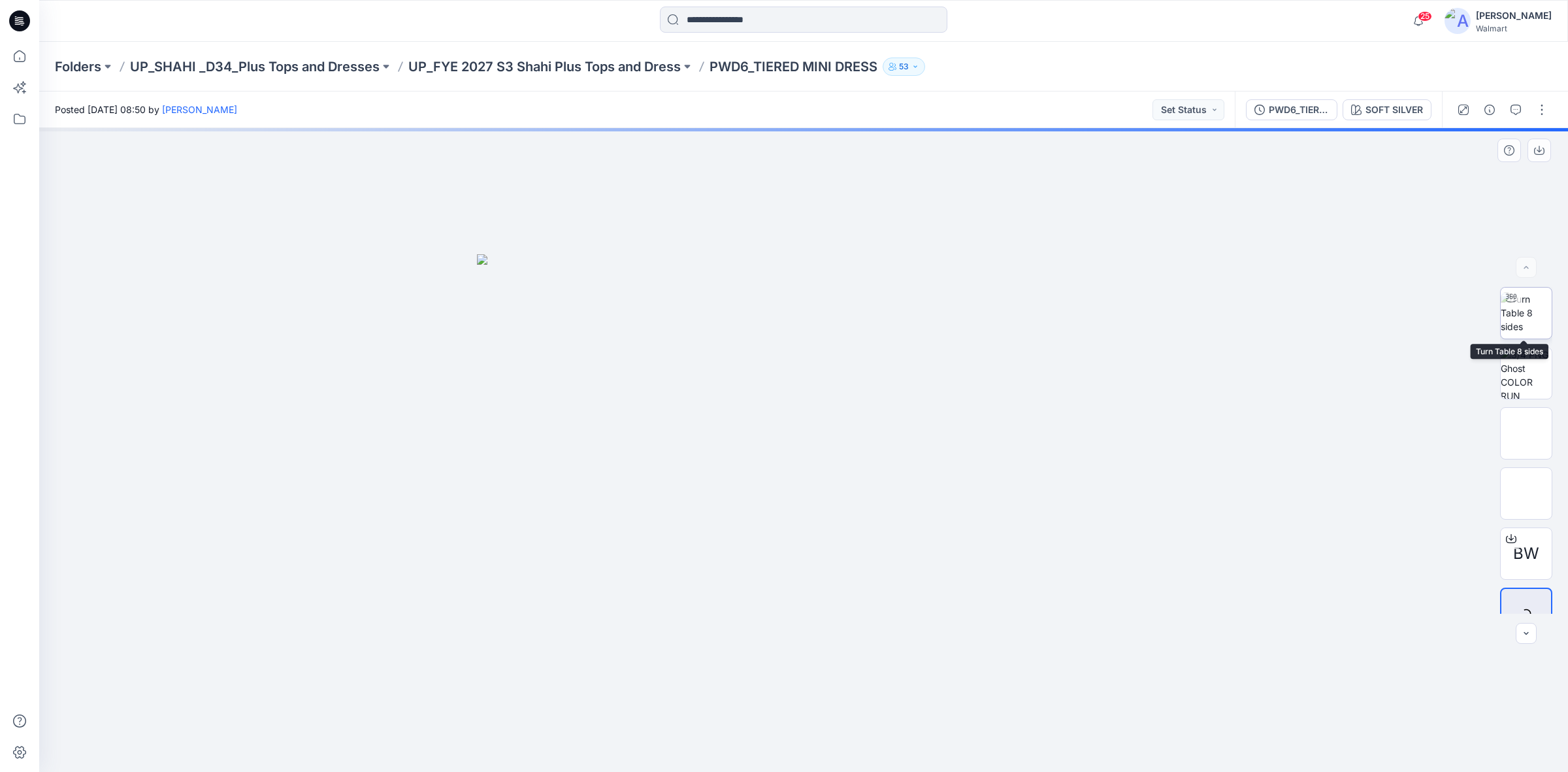
click at [1528, 314] on img at bounding box center [1526, 313] width 51 height 41
drag, startPoint x: 756, startPoint y: 581, endPoint x: 660, endPoint y: 300, distance: 296.9
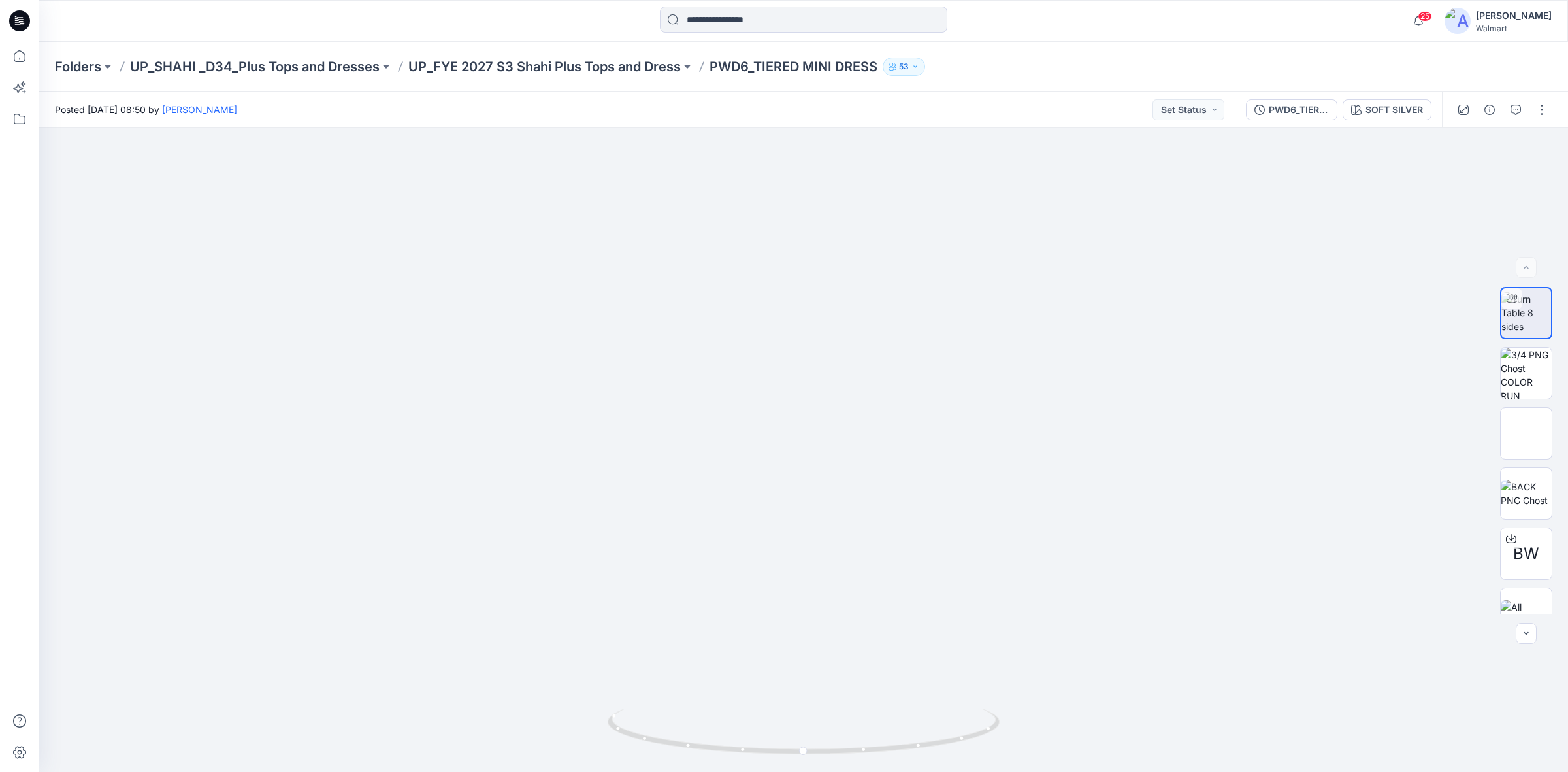
click at [18, 15] on icon at bounding box center [19, 21] width 21 height 21
